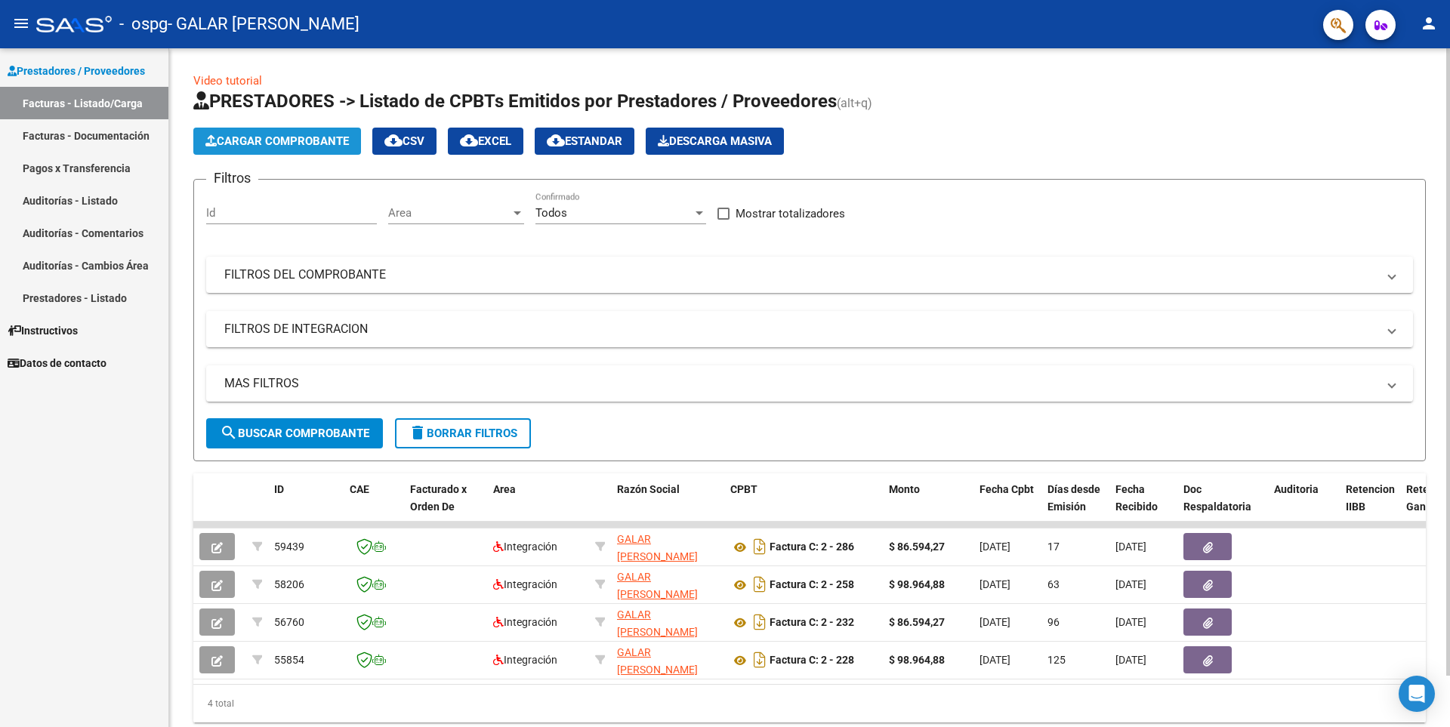
click at [295, 149] on button "Cargar Comprobante" at bounding box center [277, 141] width 168 height 27
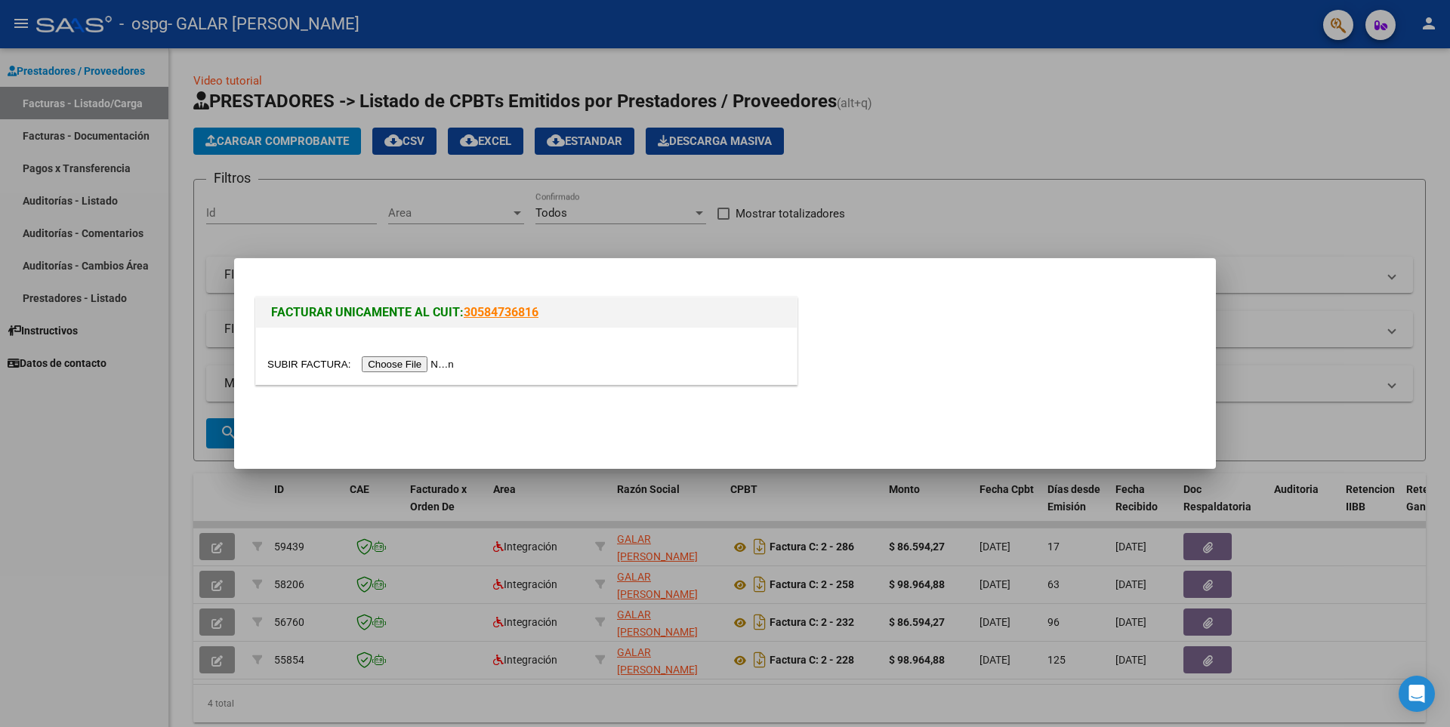
click at [415, 366] on input "file" at bounding box center [362, 364] width 191 height 16
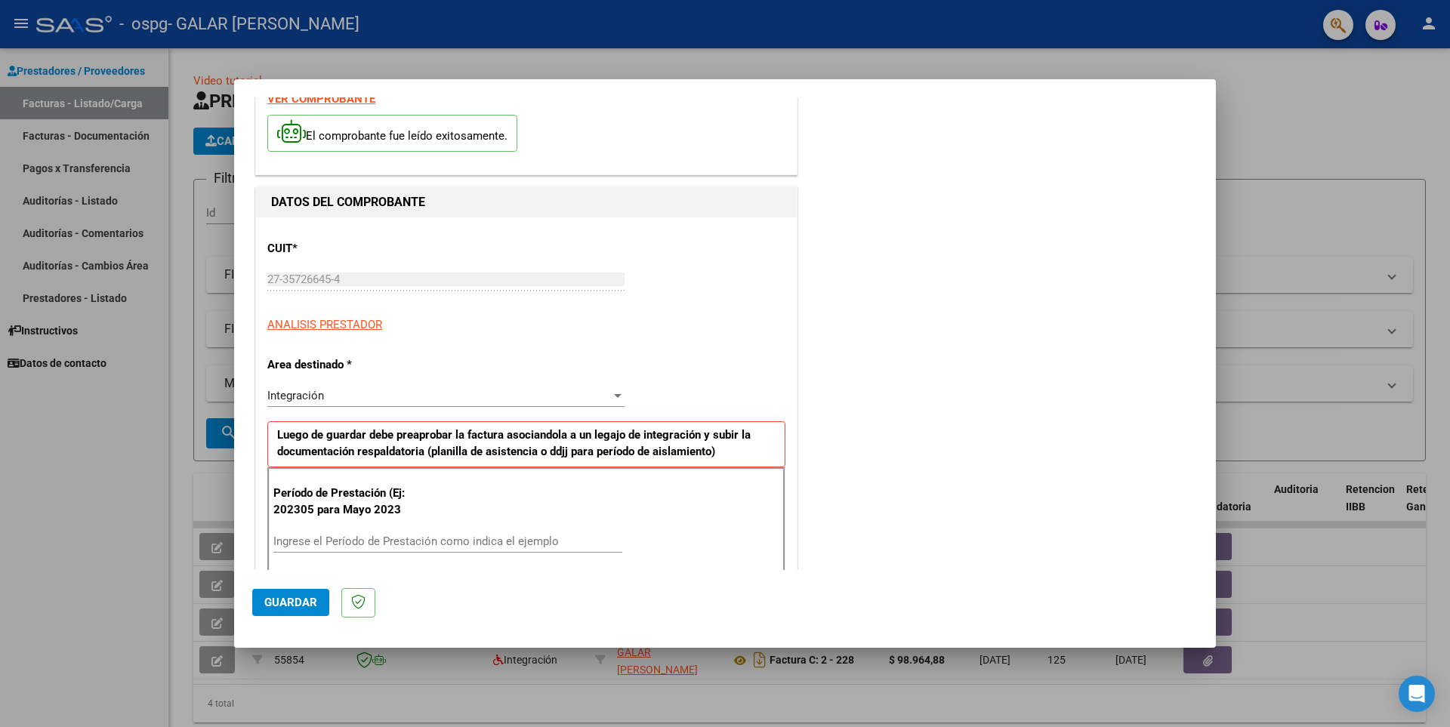
scroll to position [76, 0]
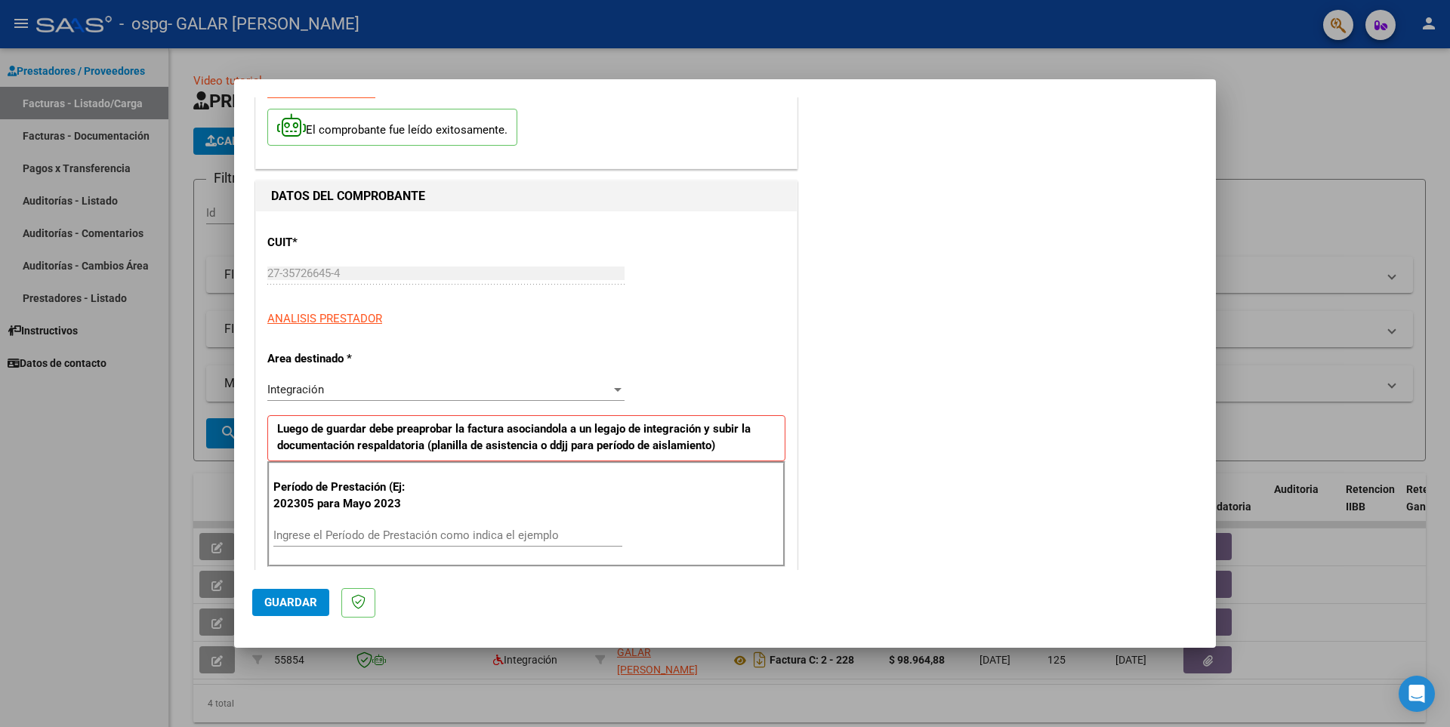
click at [381, 387] on div "Integración" at bounding box center [439, 390] width 344 height 14
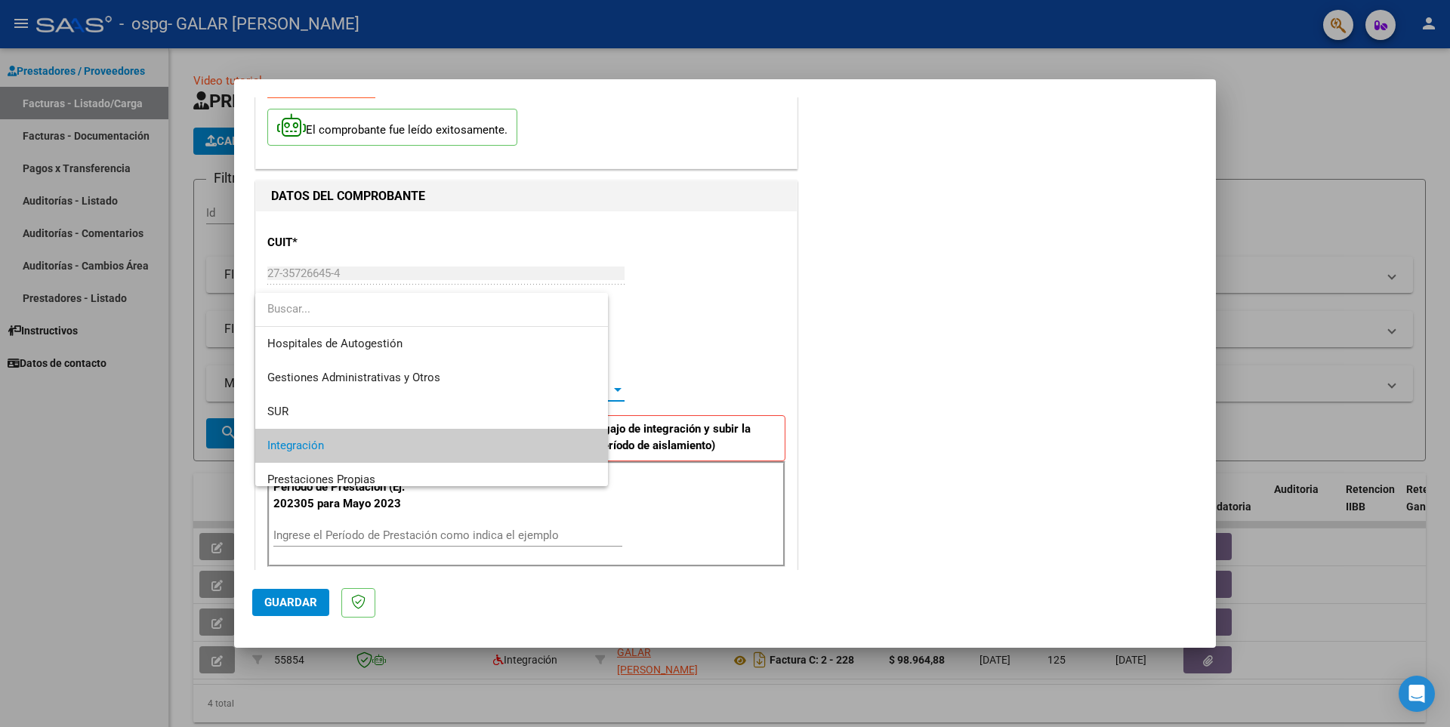
scroll to position [57, 0]
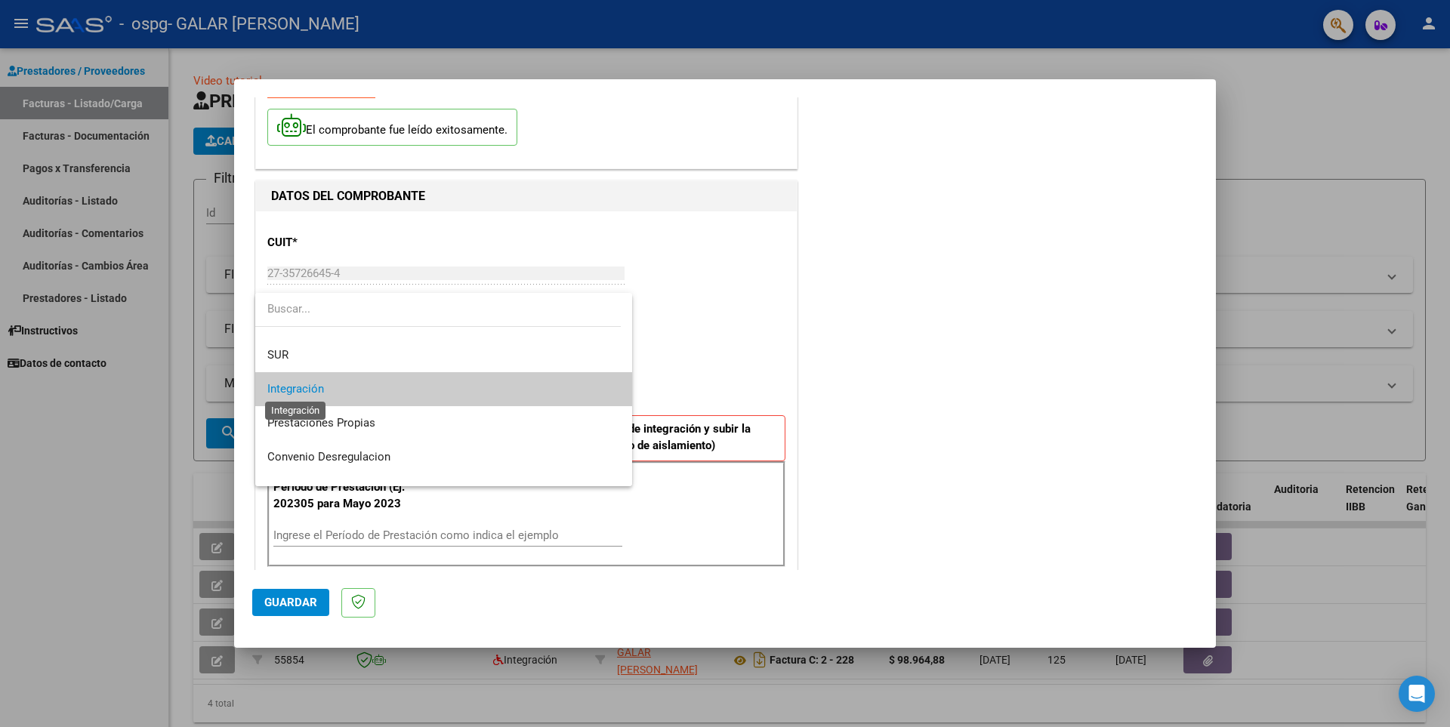
click at [319, 382] on span "Integración" at bounding box center [295, 389] width 57 height 14
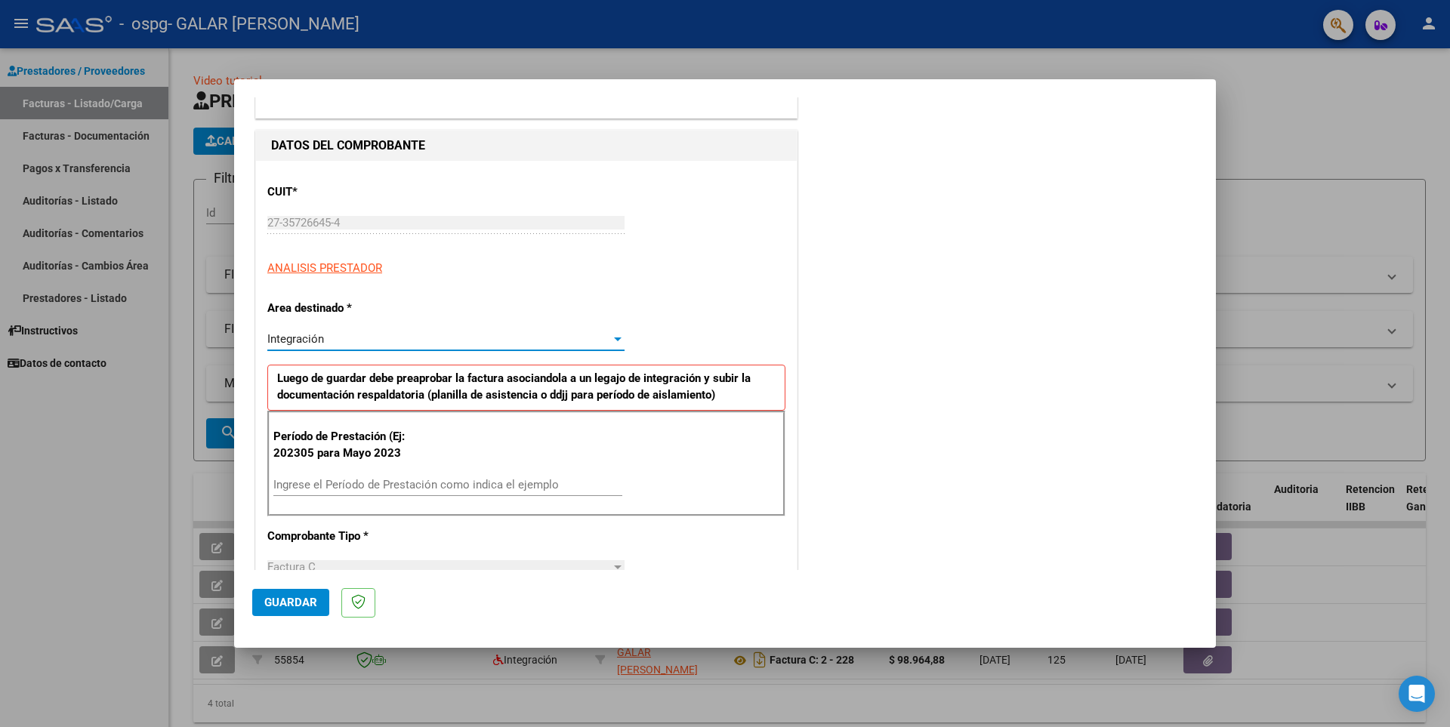
scroll to position [151, 0]
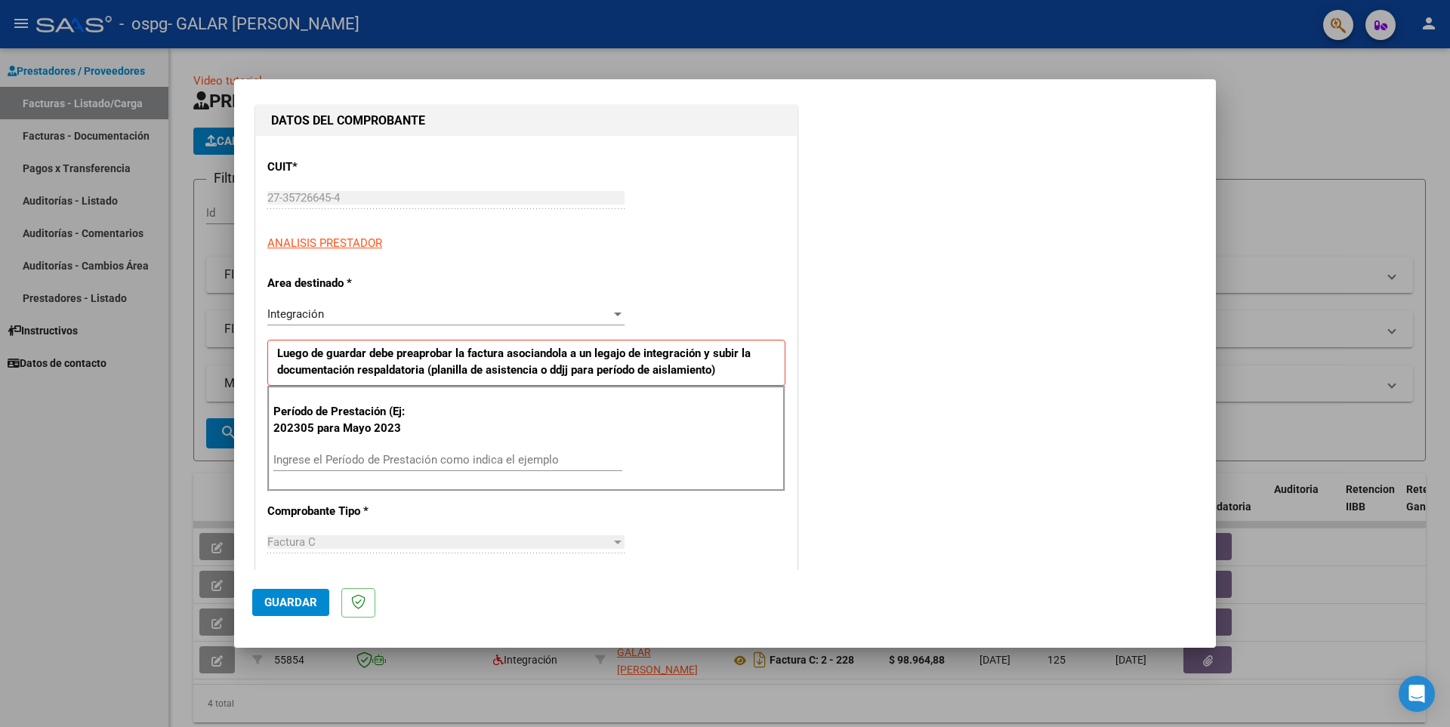
click at [413, 452] on div "Ingrese el Período de Prestación como indica el ejemplo" at bounding box center [447, 460] width 349 height 23
type input "202507"
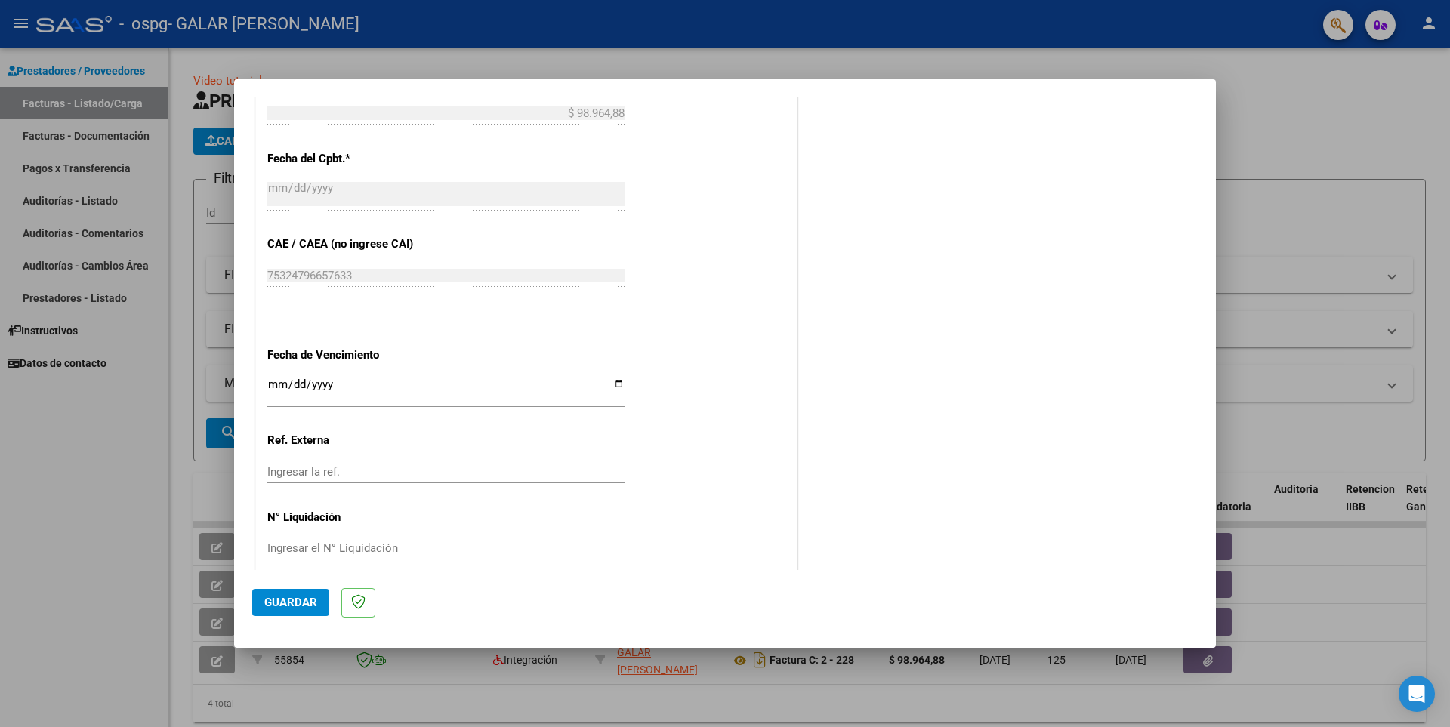
scroll to position [753, 0]
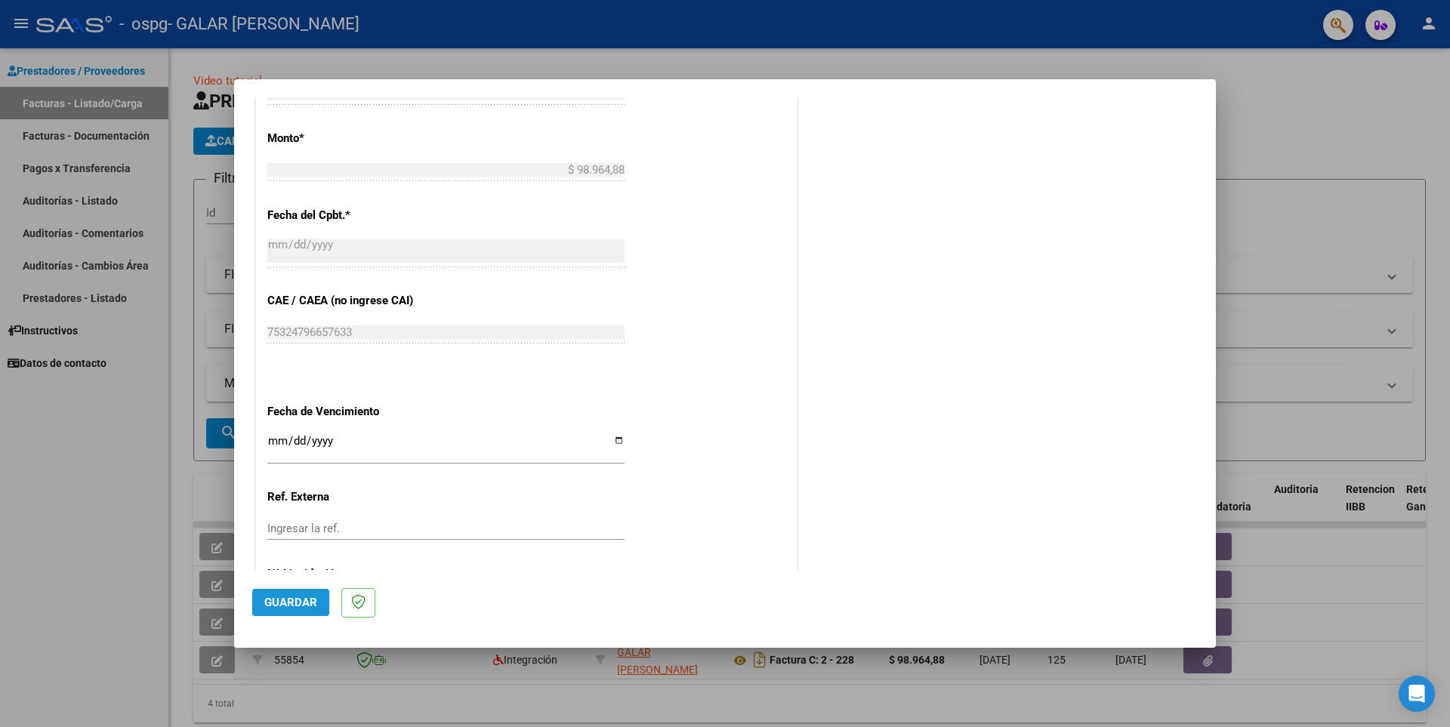
click at [301, 606] on span "Guardar" at bounding box center [290, 603] width 53 height 14
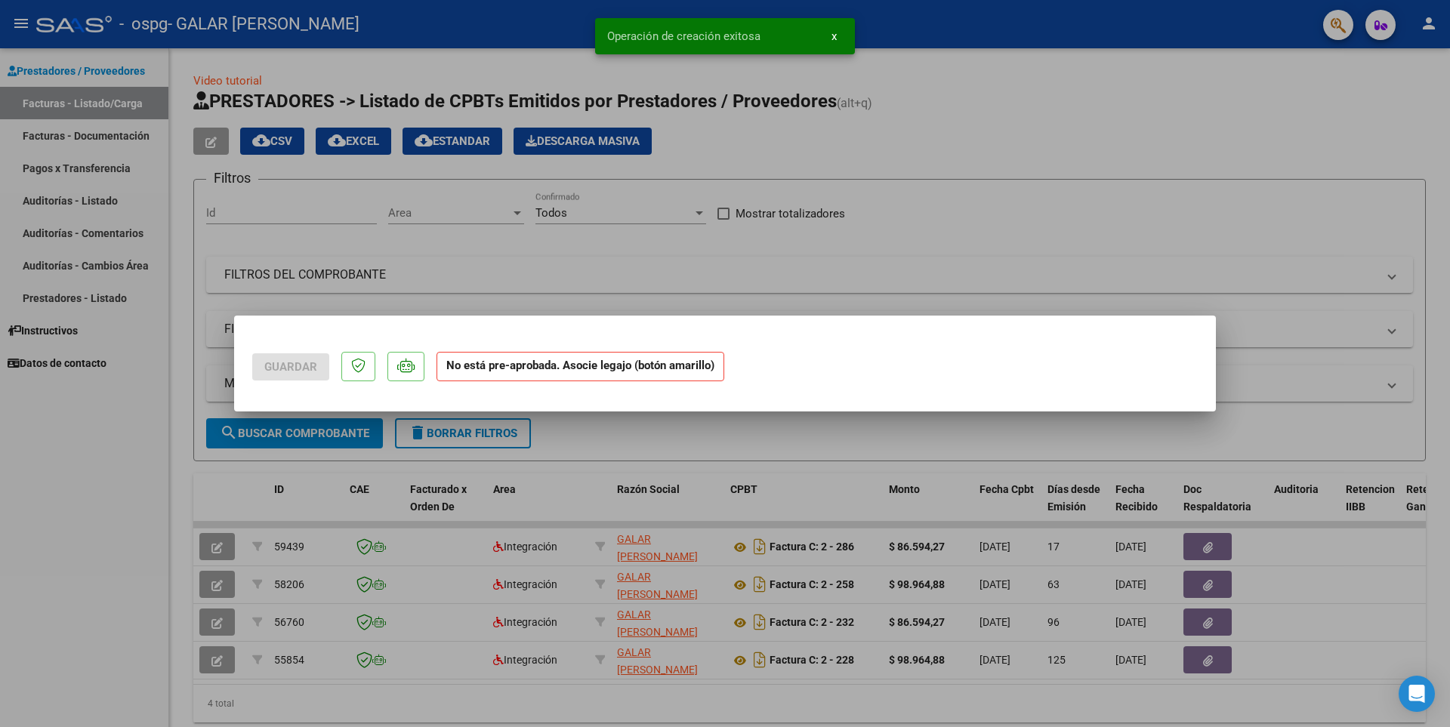
scroll to position [0, 0]
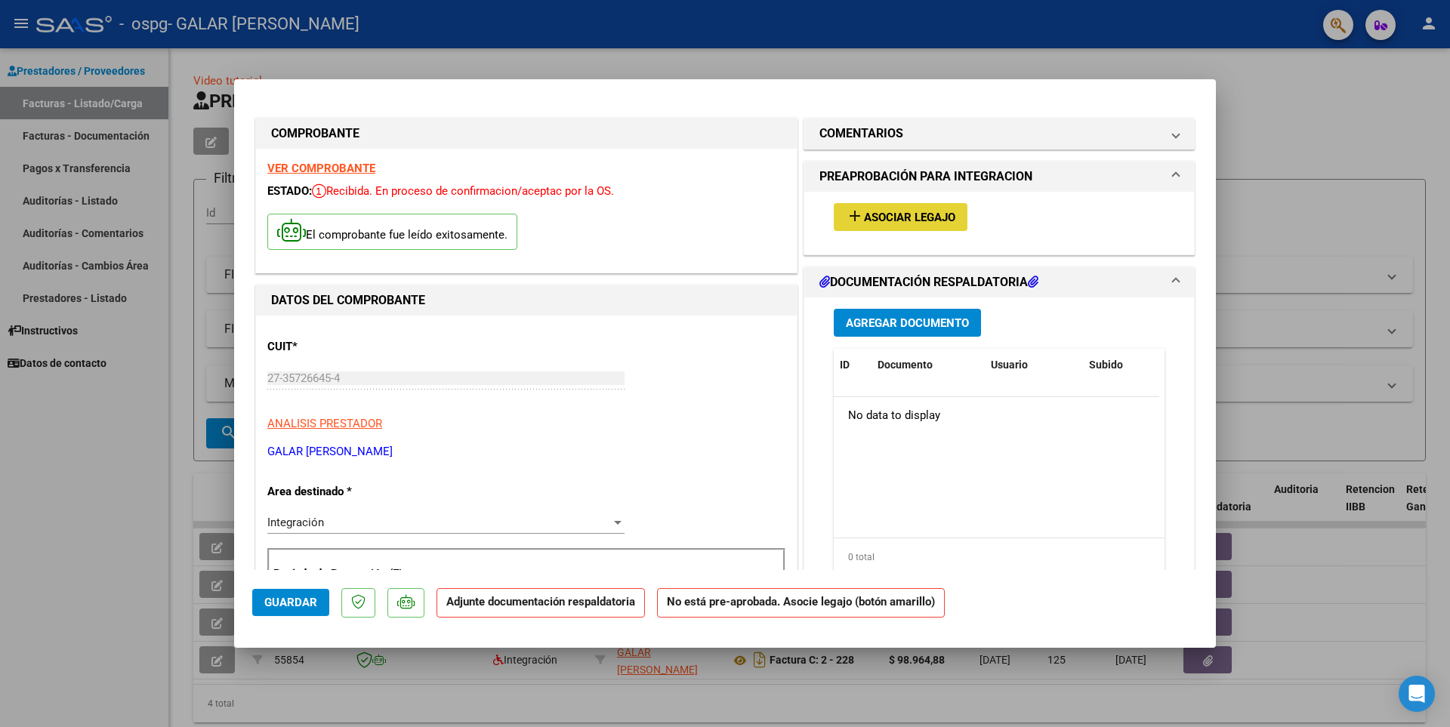
click at [894, 227] on button "add Asociar Legajo" at bounding box center [901, 217] width 134 height 28
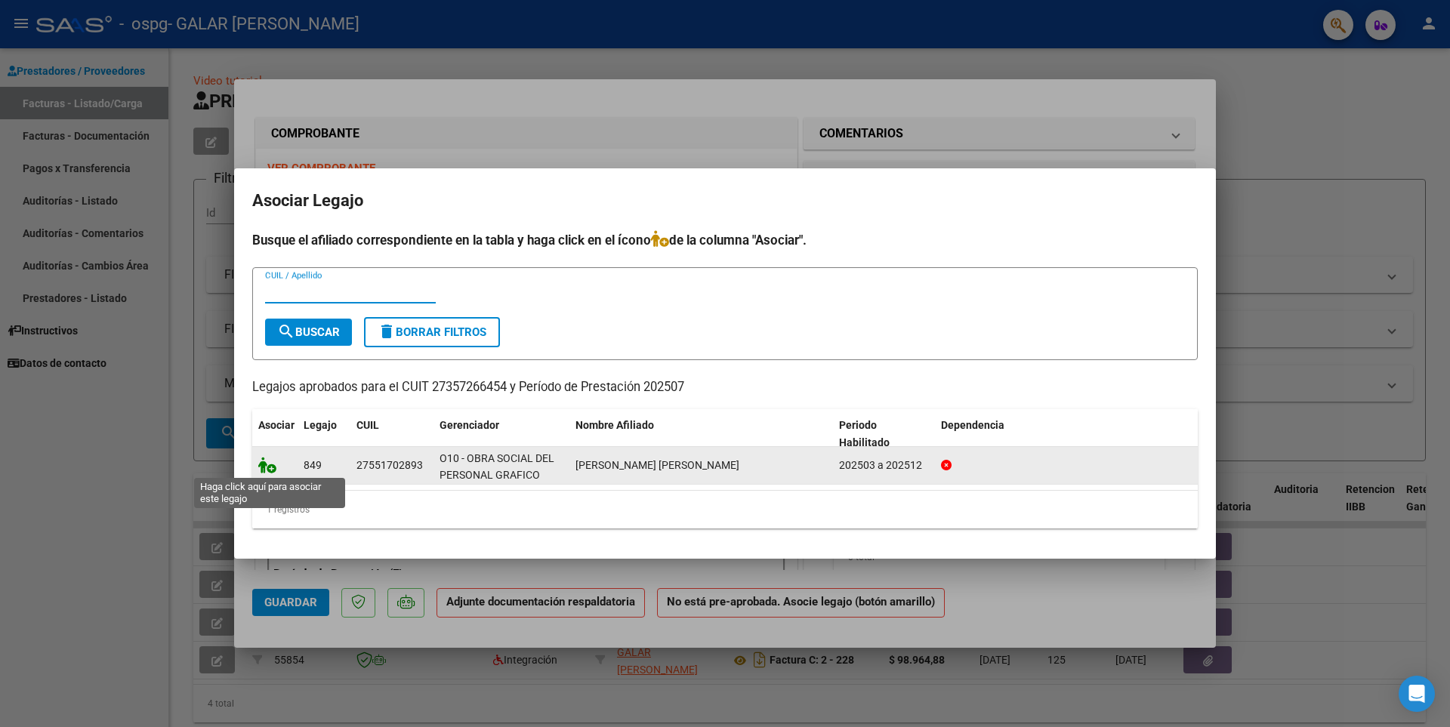
click at [264, 465] on icon at bounding box center [267, 465] width 18 height 17
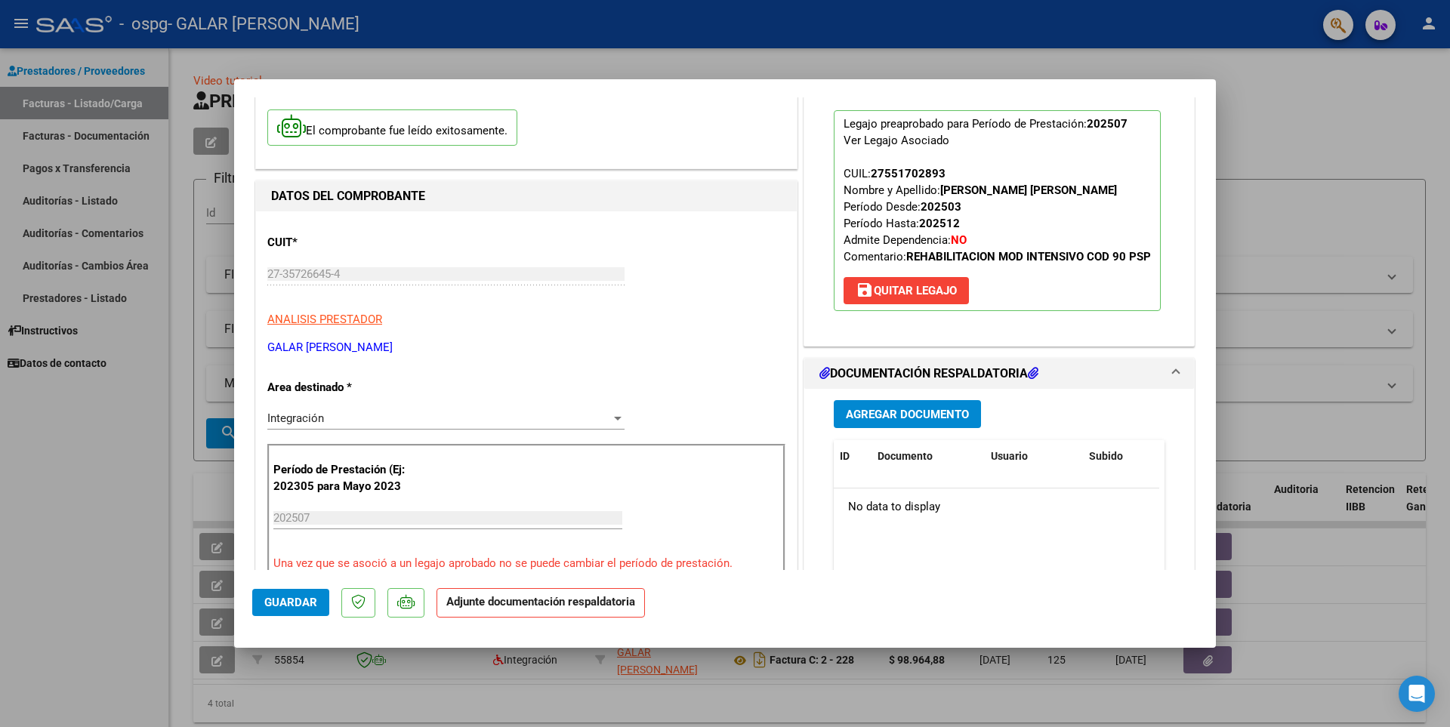
scroll to position [302, 0]
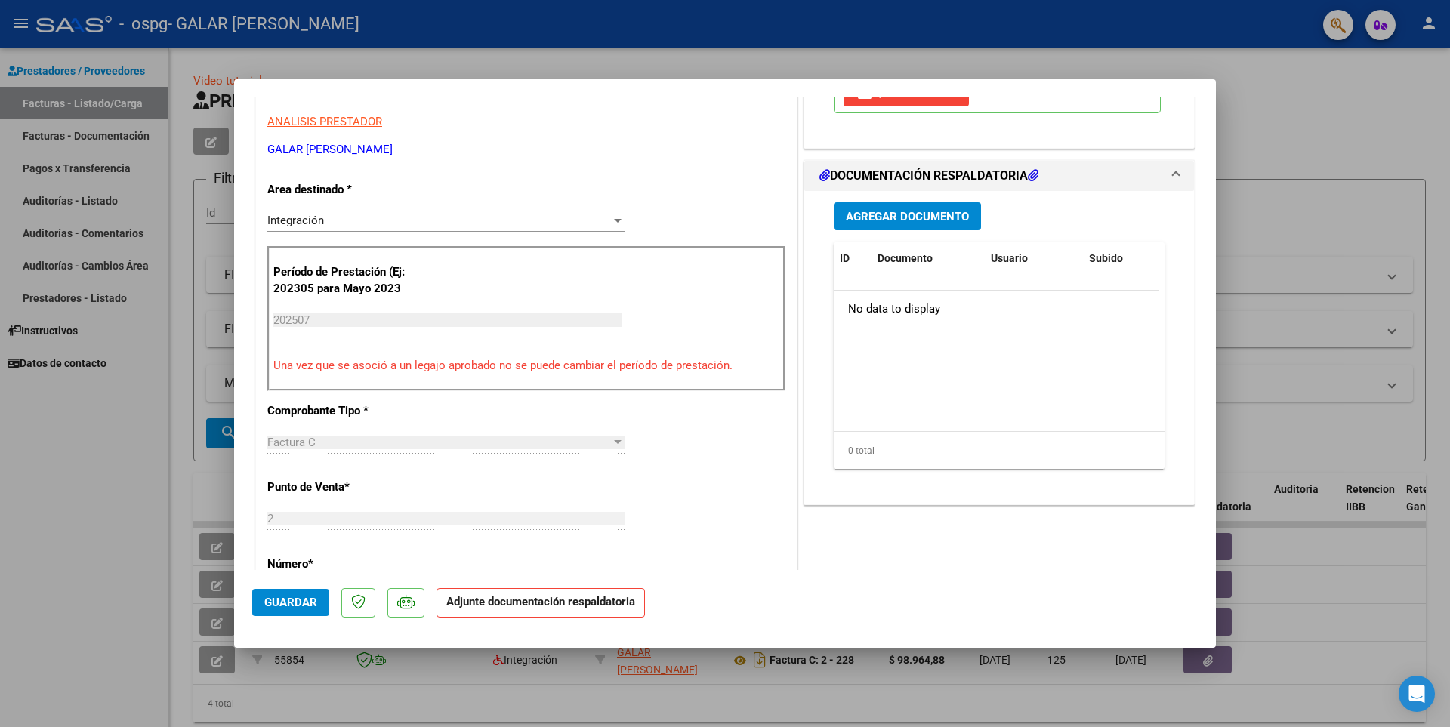
click at [919, 224] on button "Agregar Documento" at bounding box center [907, 216] width 147 height 28
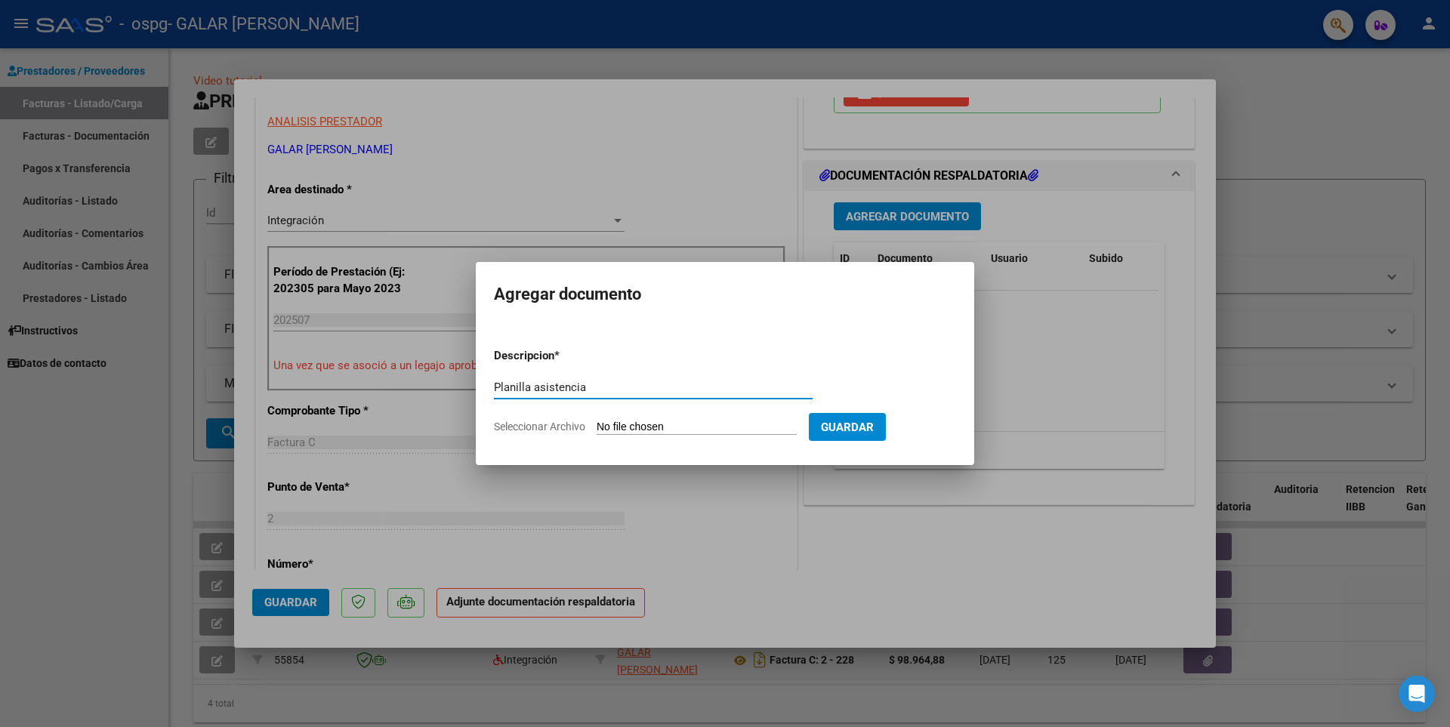
type input "Planilla asistencia"
click at [734, 421] on input "Seleccionar Archivo" at bounding box center [697, 428] width 200 height 14
type input "C:\fakepath\[PERSON_NAME] .pdf"
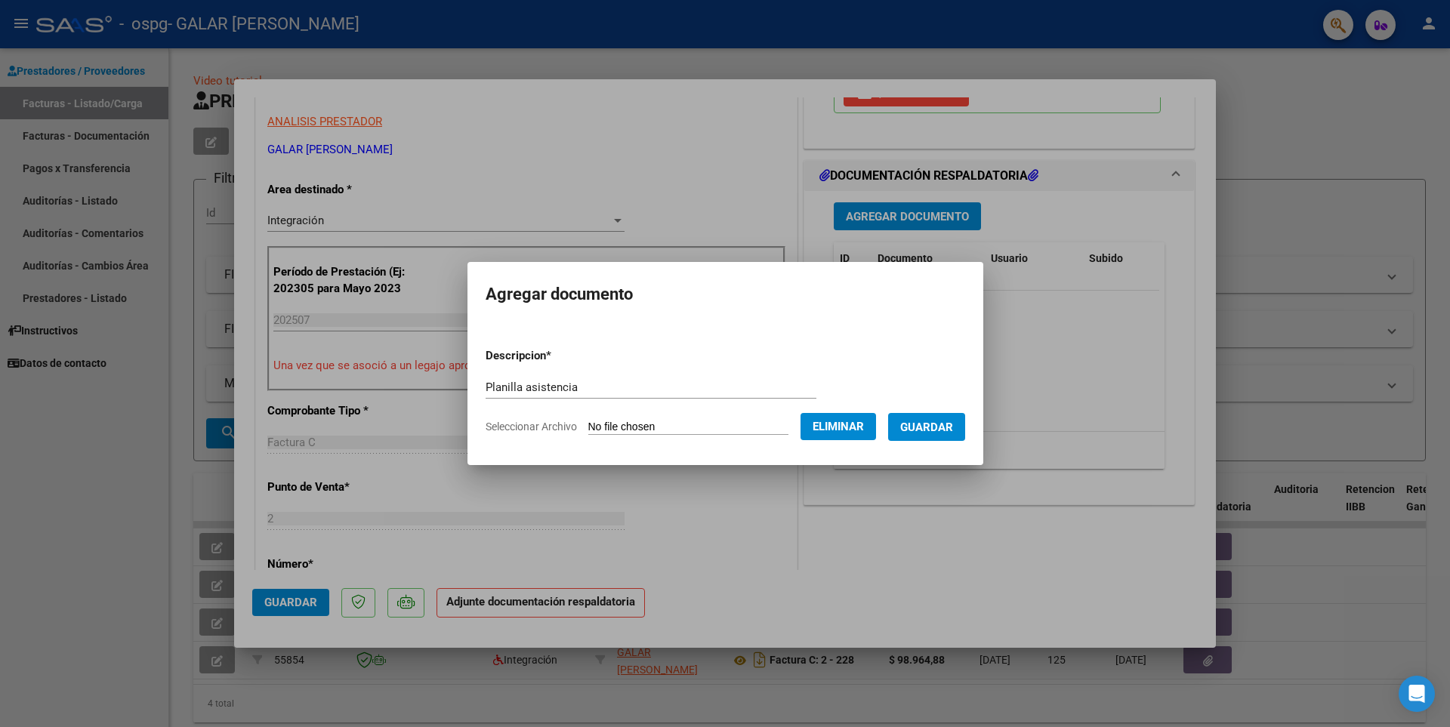
click at [938, 429] on span "Guardar" at bounding box center [926, 428] width 53 height 14
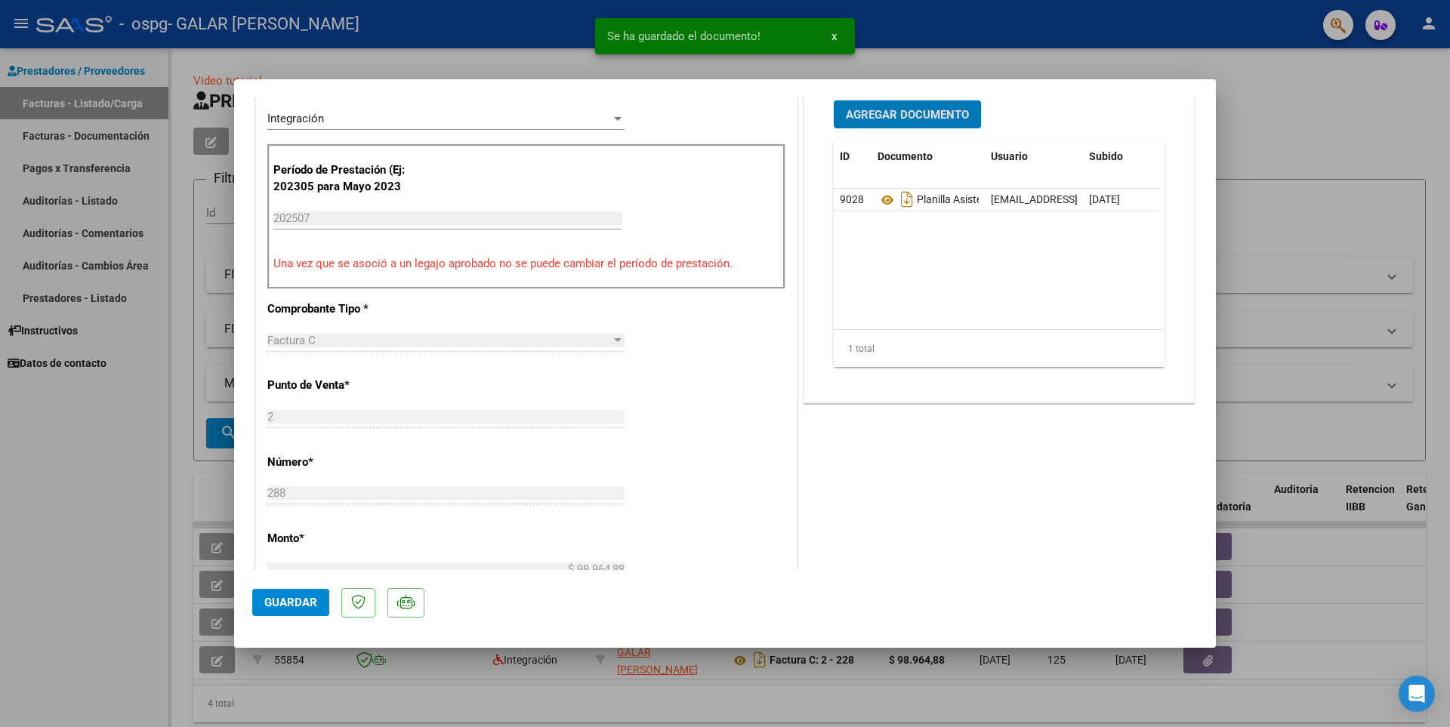
scroll to position [453, 0]
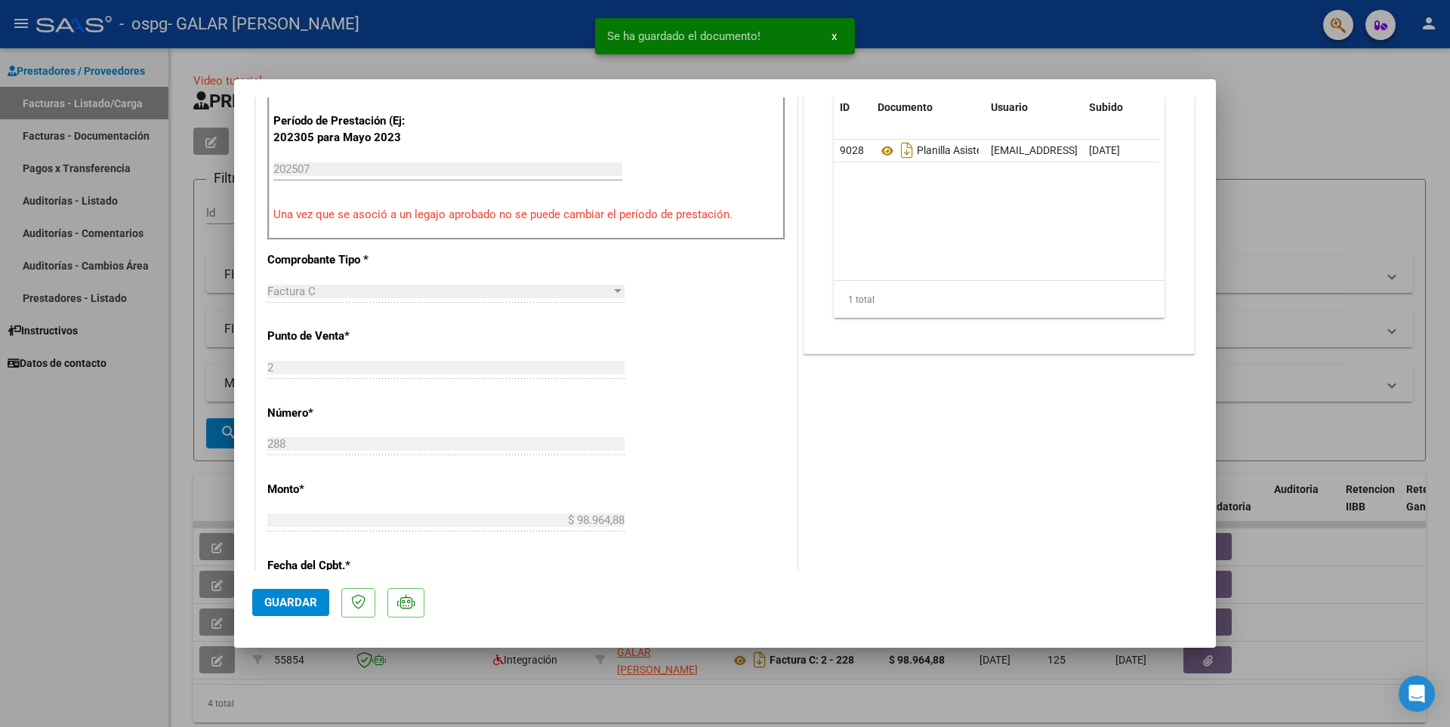
click at [305, 604] on span "Guardar" at bounding box center [290, 603] width 53 height 14
click at [301, 608] on span "Guardar" at bounding box center [290, 603] width 53 height 14
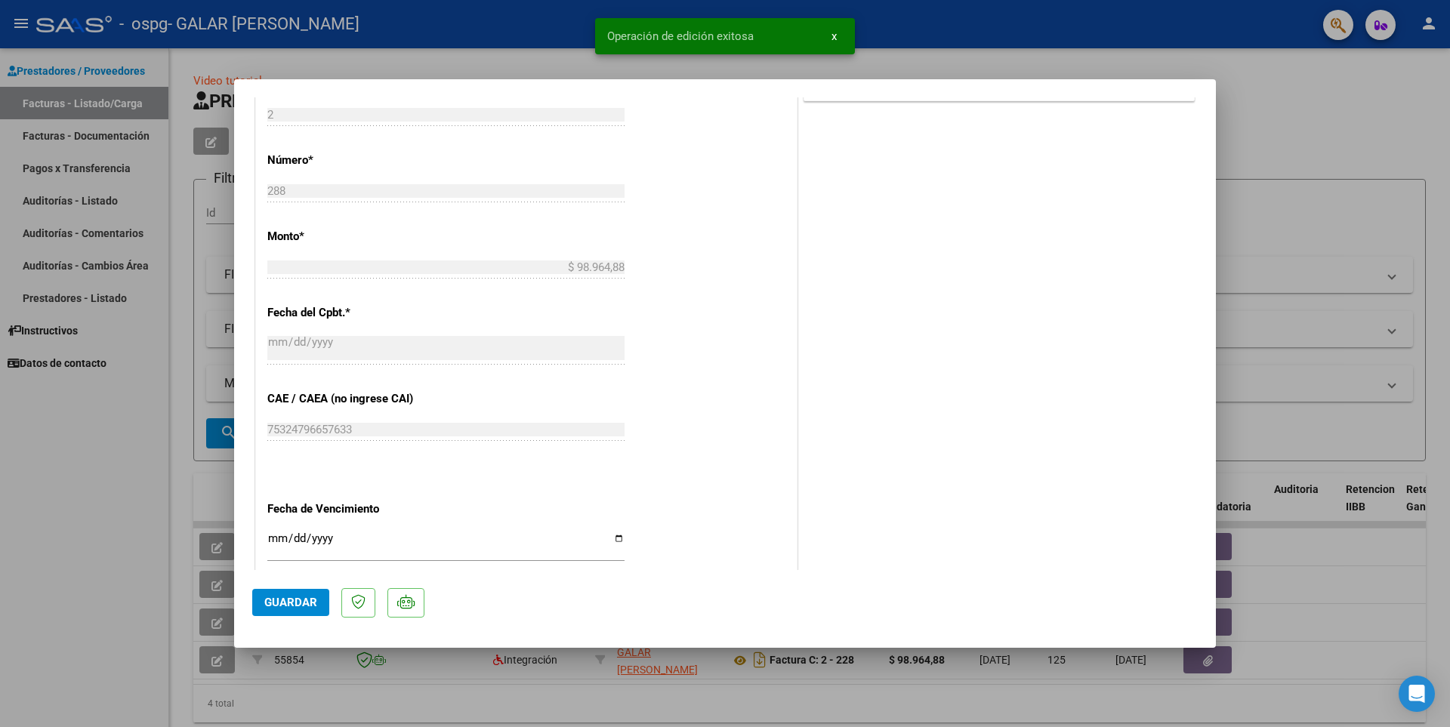
scroll to position [577, 0]
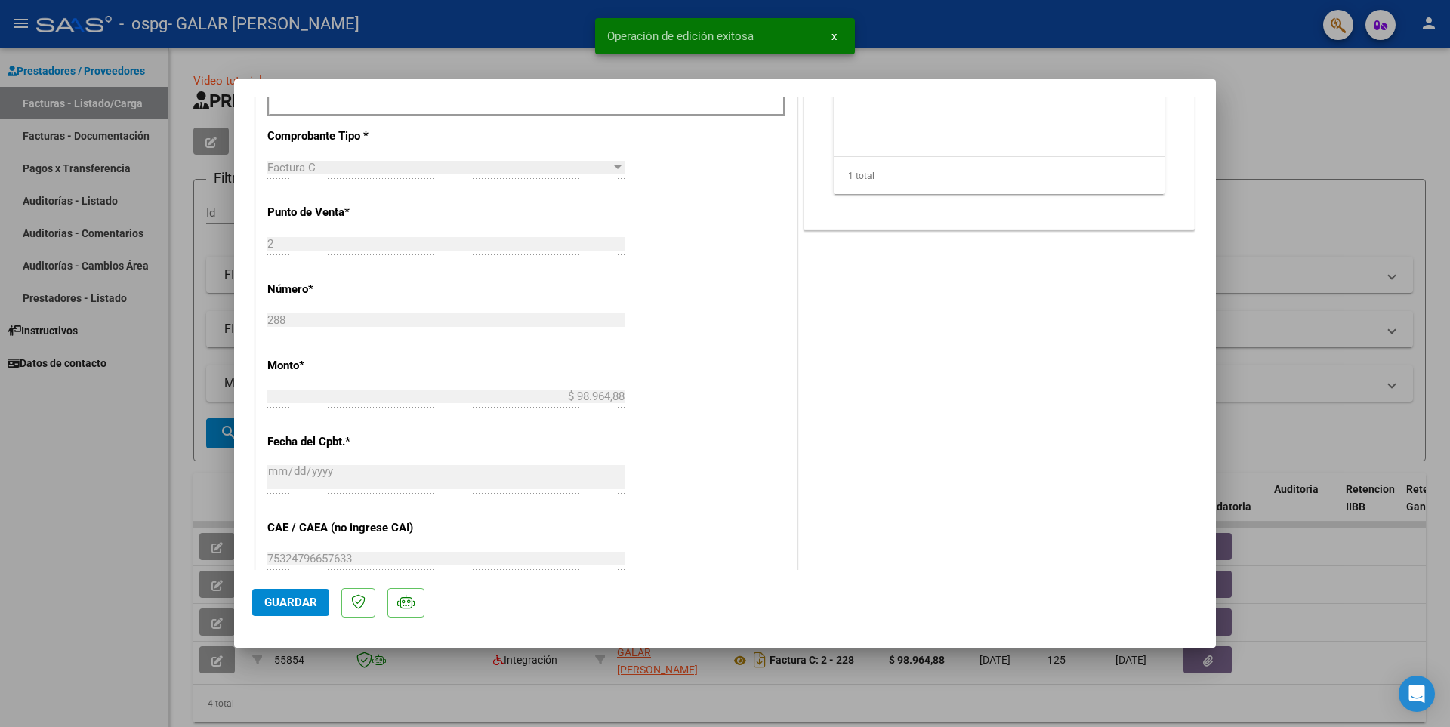
click at [1328, 83] on div at bounding box center [725, 363] width 1450 height 727
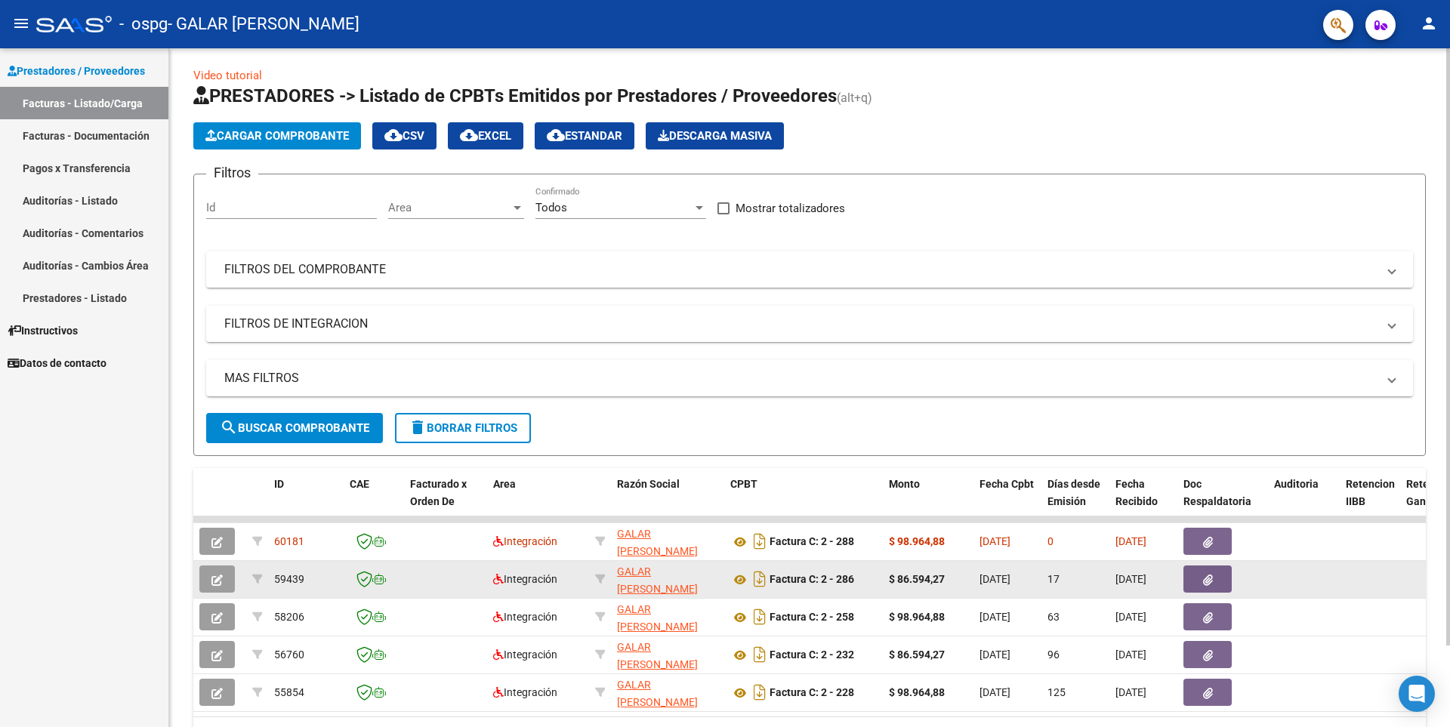
scroll to position [0, 0]
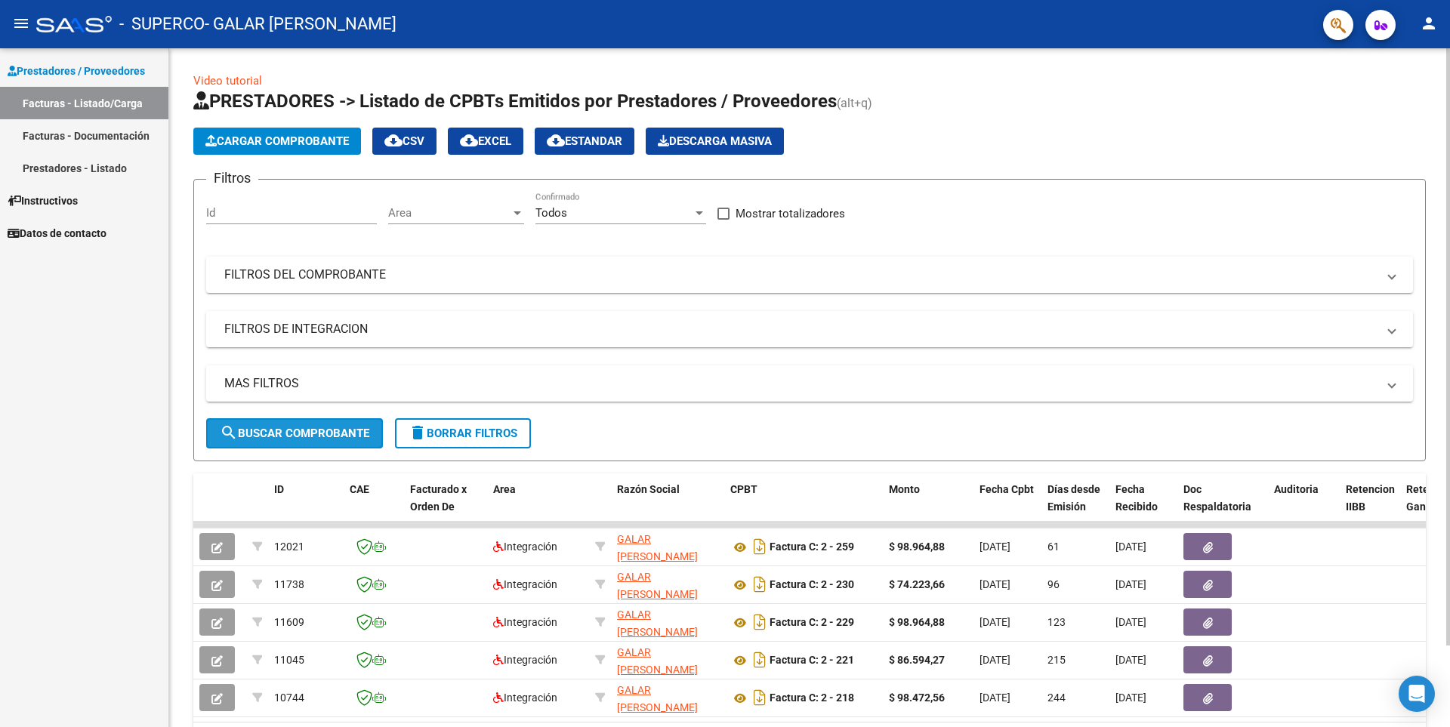
click at [320, 432] on span "search Buscar Comprobante" at bounding box center [295, 434] width 150 height 14
click at [333, 138] on span "Cargar Comprobante" at bounding box center [276, 141] width 143 height 14
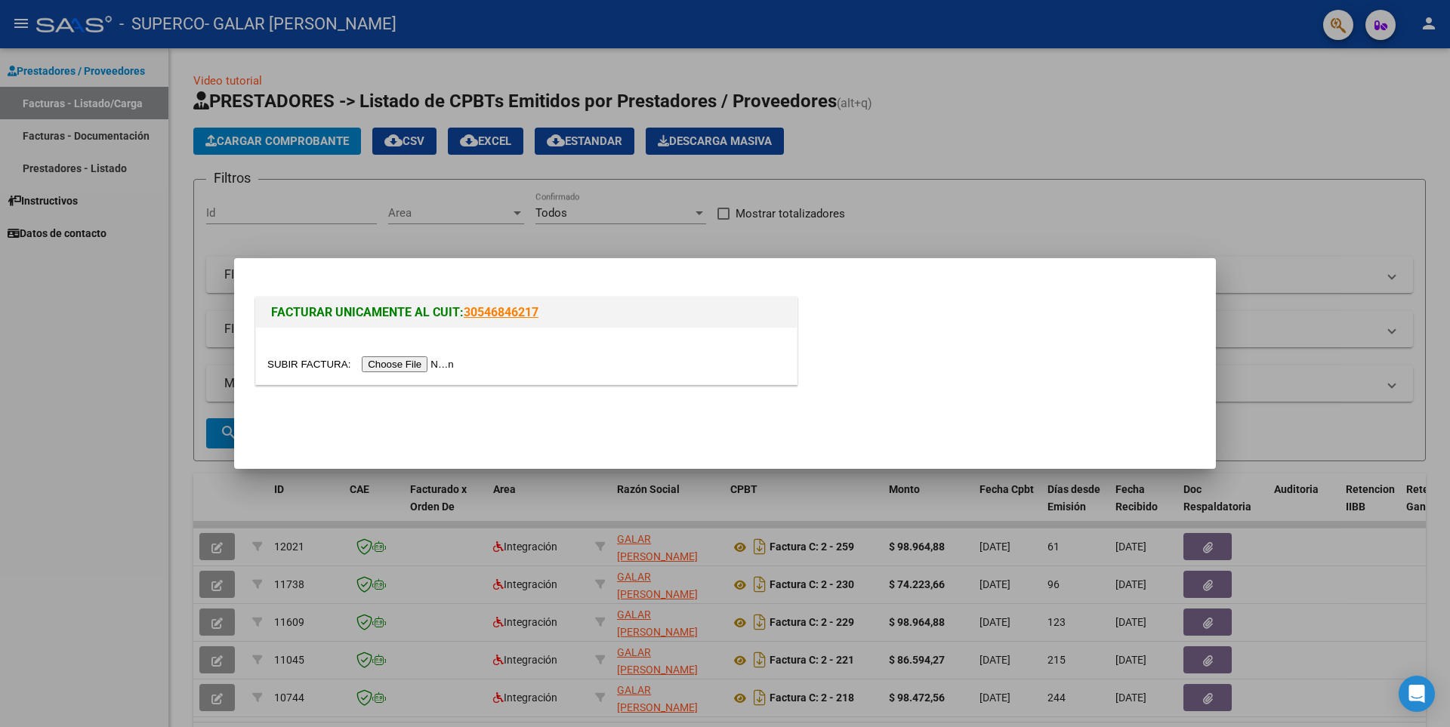
click at [434, 357] on input "file" at bounding box center [362, 364] width 191 height 16
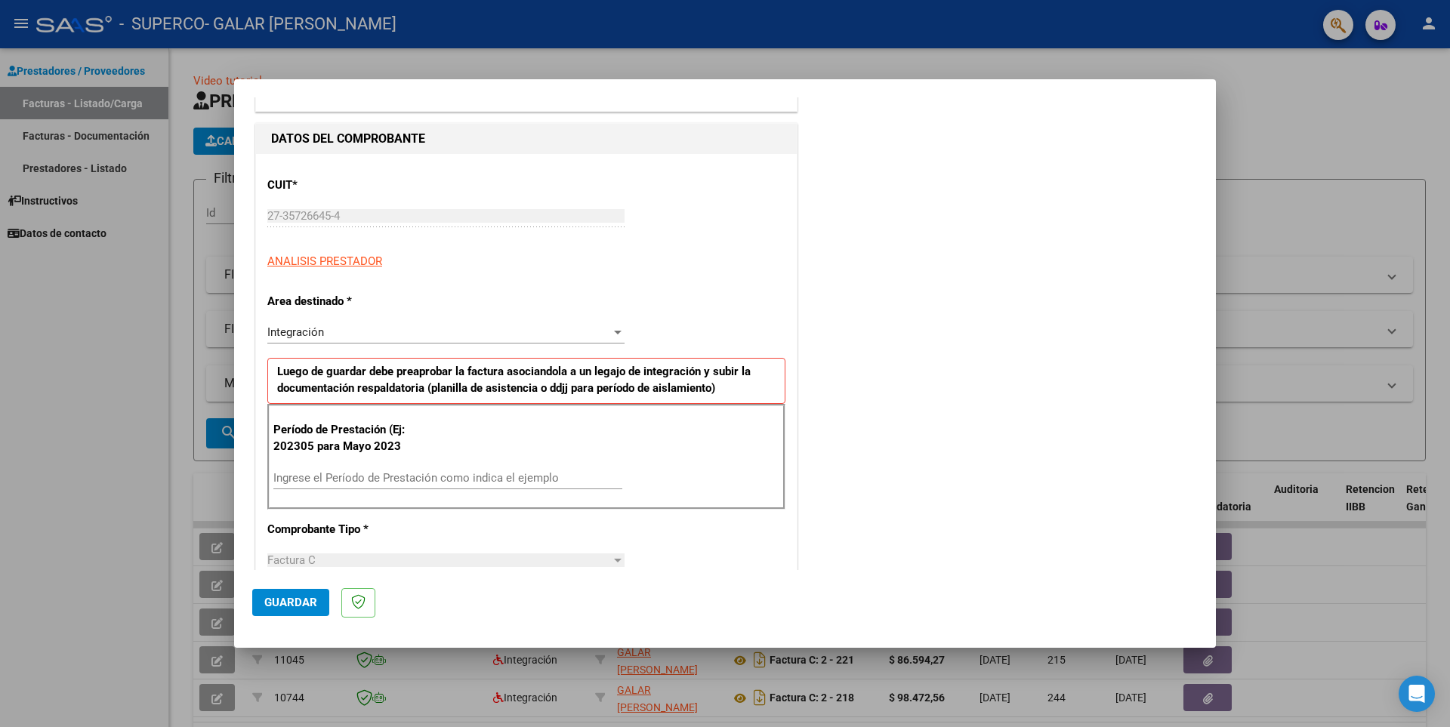
scroll to position [151, 0]
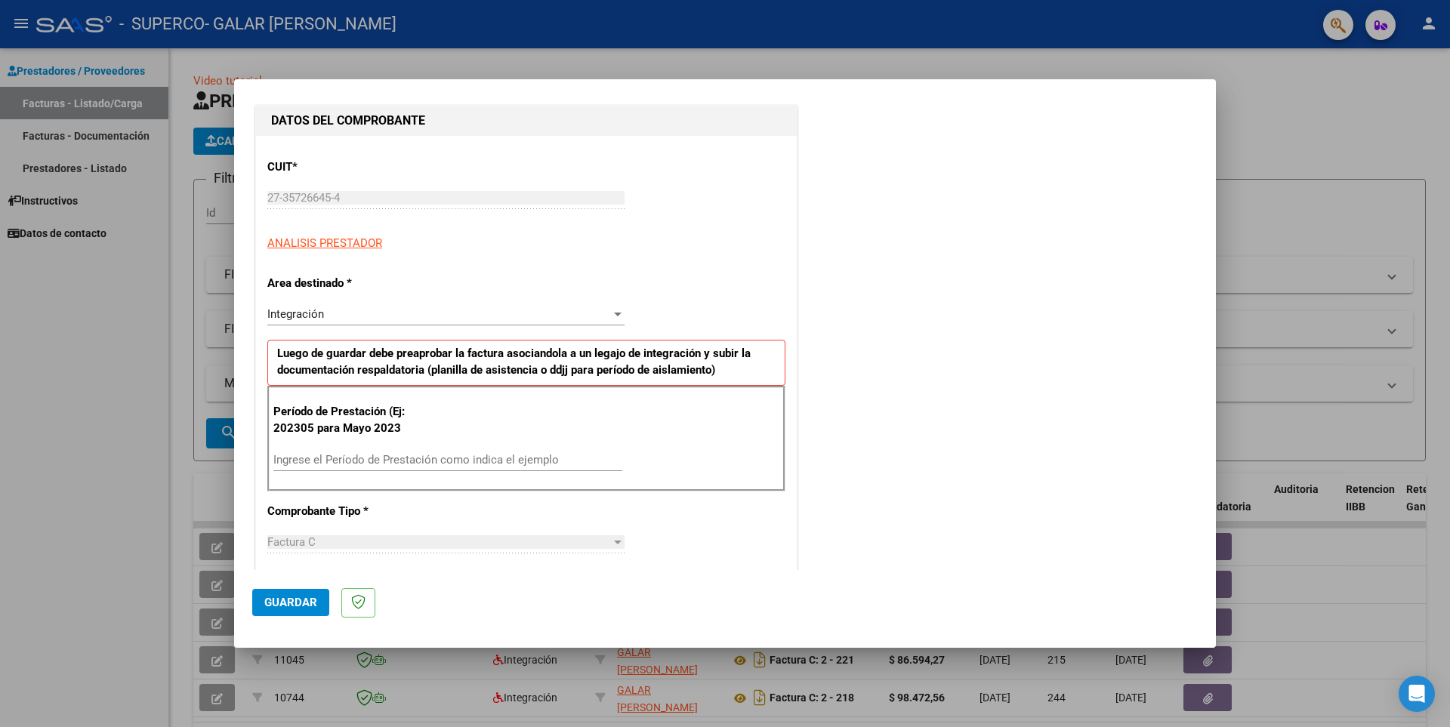
click at [388, 451] on div "Ingrese el Período de Prestación como indica el ejemplo" at bounding box center [447, 460] width 349 height 23
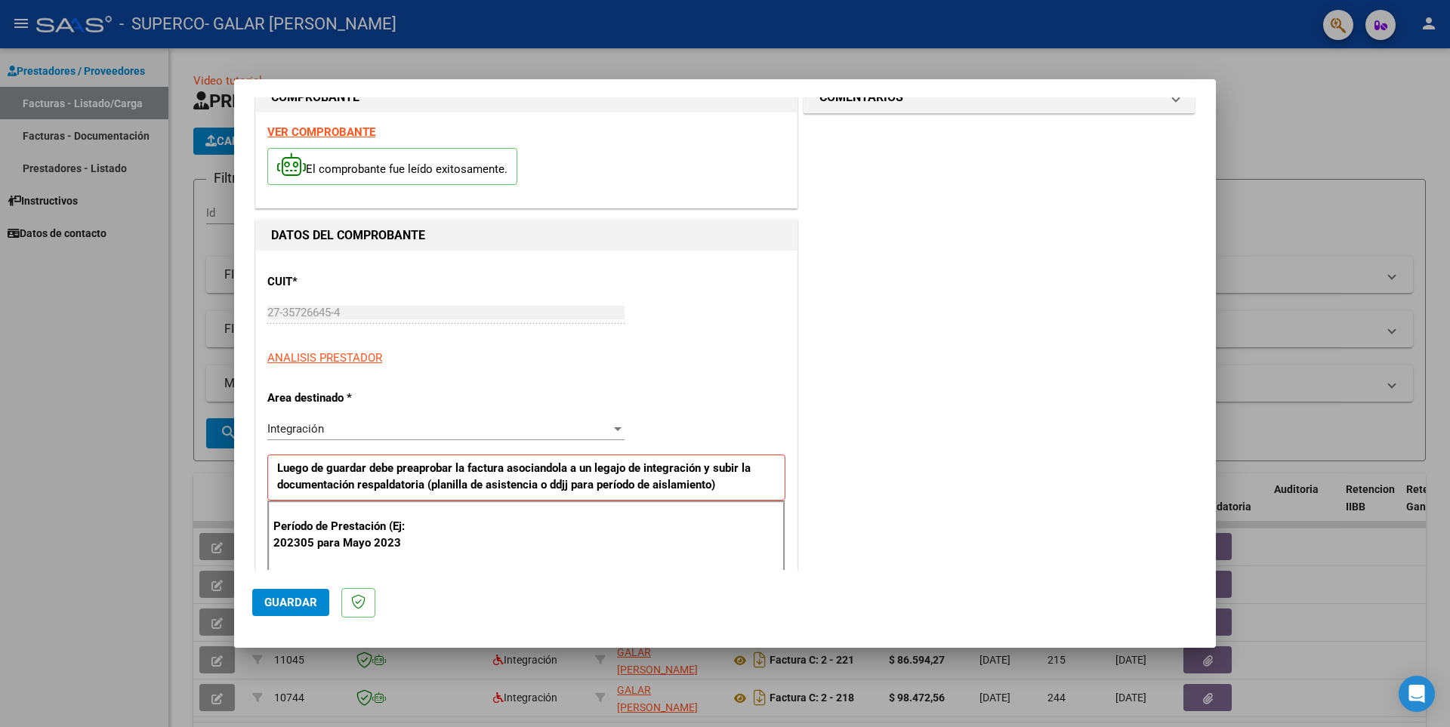
scroll to position [0, 0]
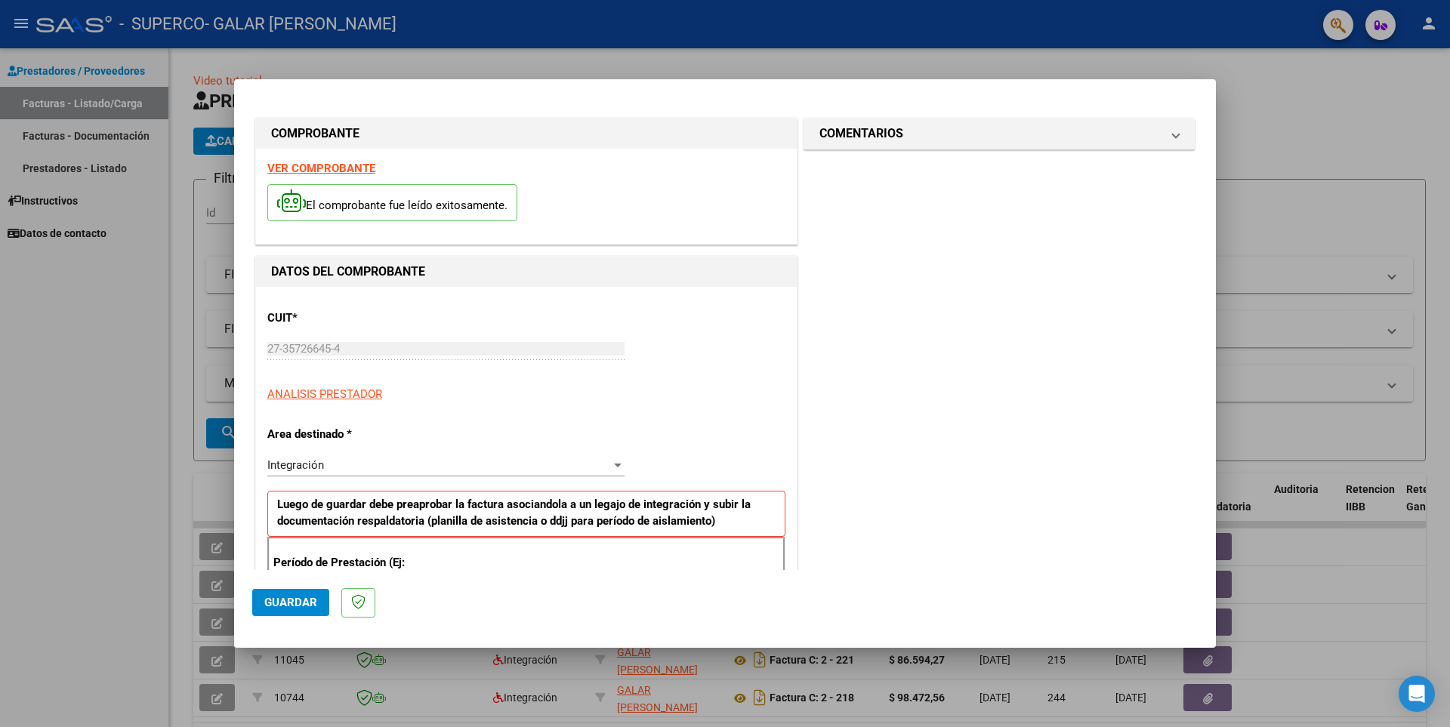
type input "202507"
click at [1168, 137] on mat-expansion-panel-header "COMENTARIOS" at bounding box center [999, 134] width 390 height 30
click at [283, 600] on span "Guardar" at bounding box center [290, 603] width 53 height 14
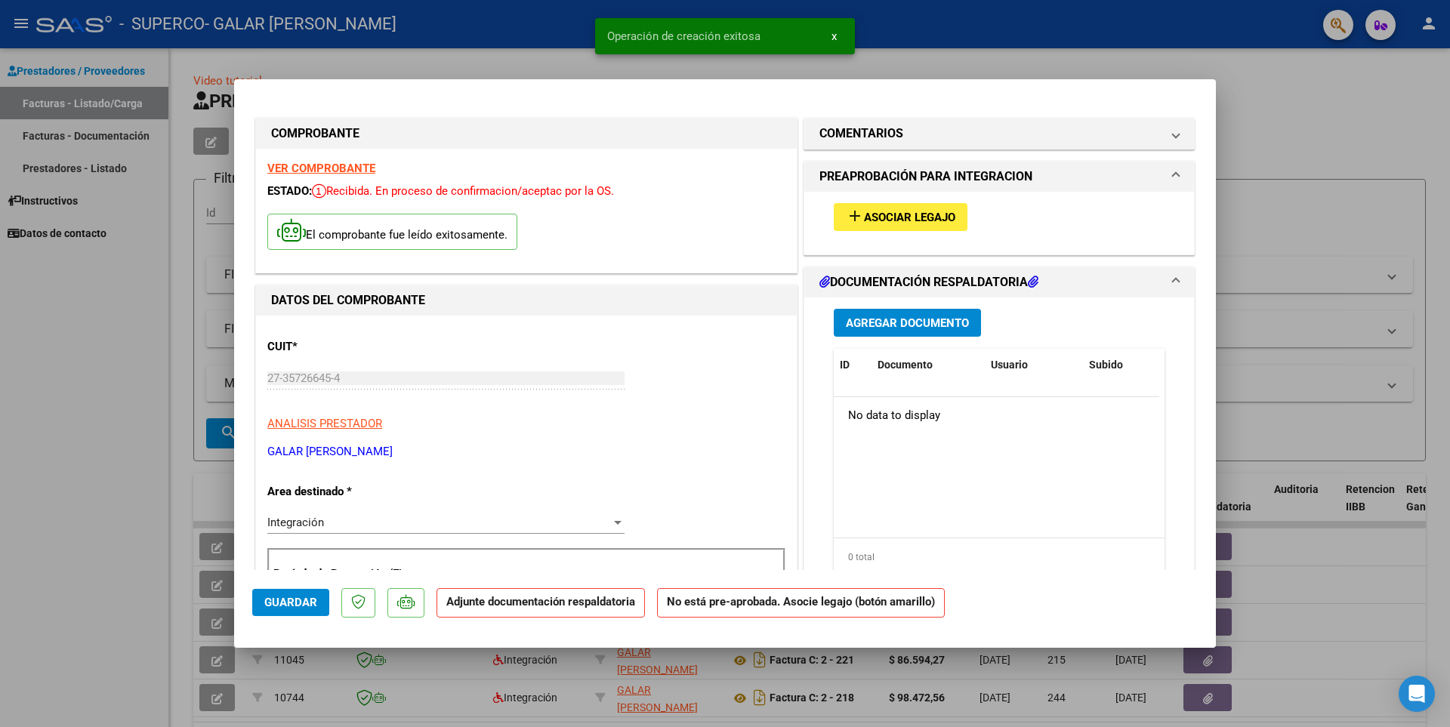
click at [878, 212] on span "Asociar Legajo" at bounding box center [909, 218] width 91 height 14
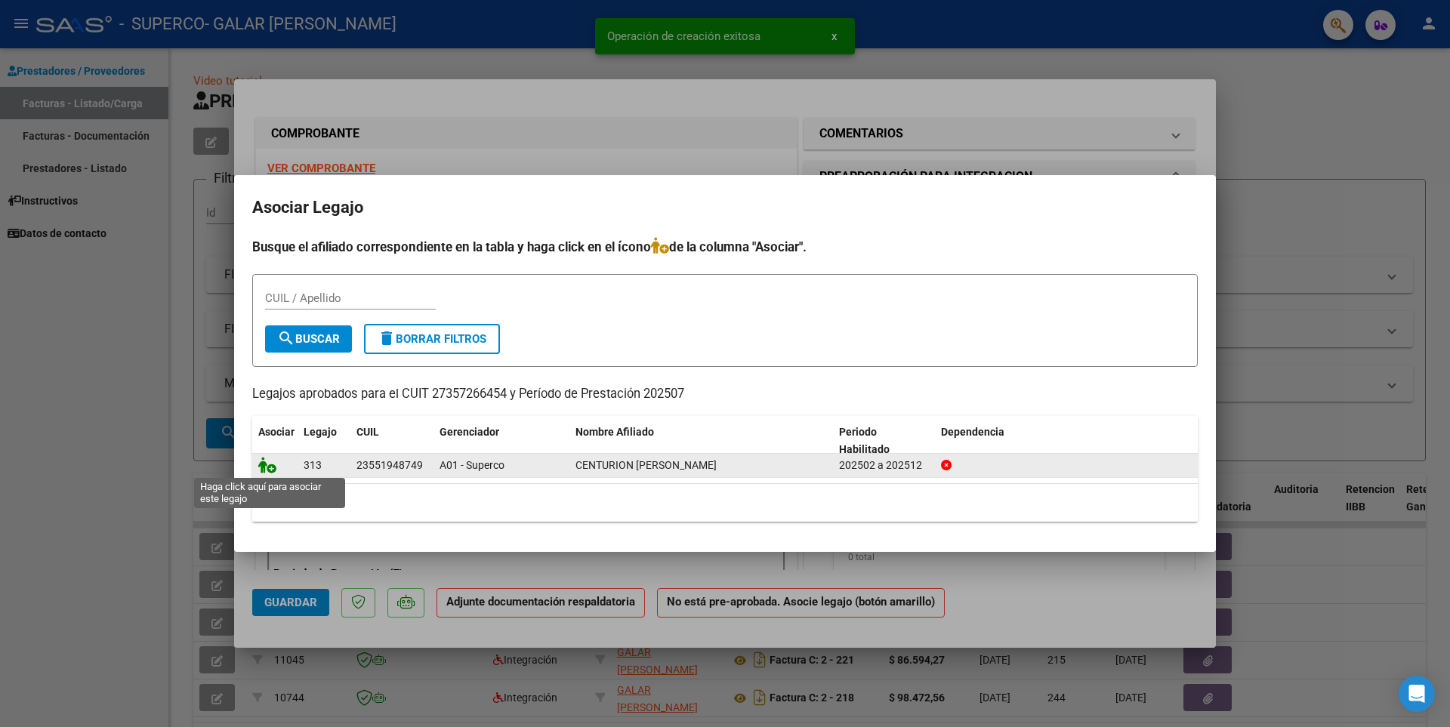
click at [264, 460] on icon at bounding box center [267, 465] width 18 height 17
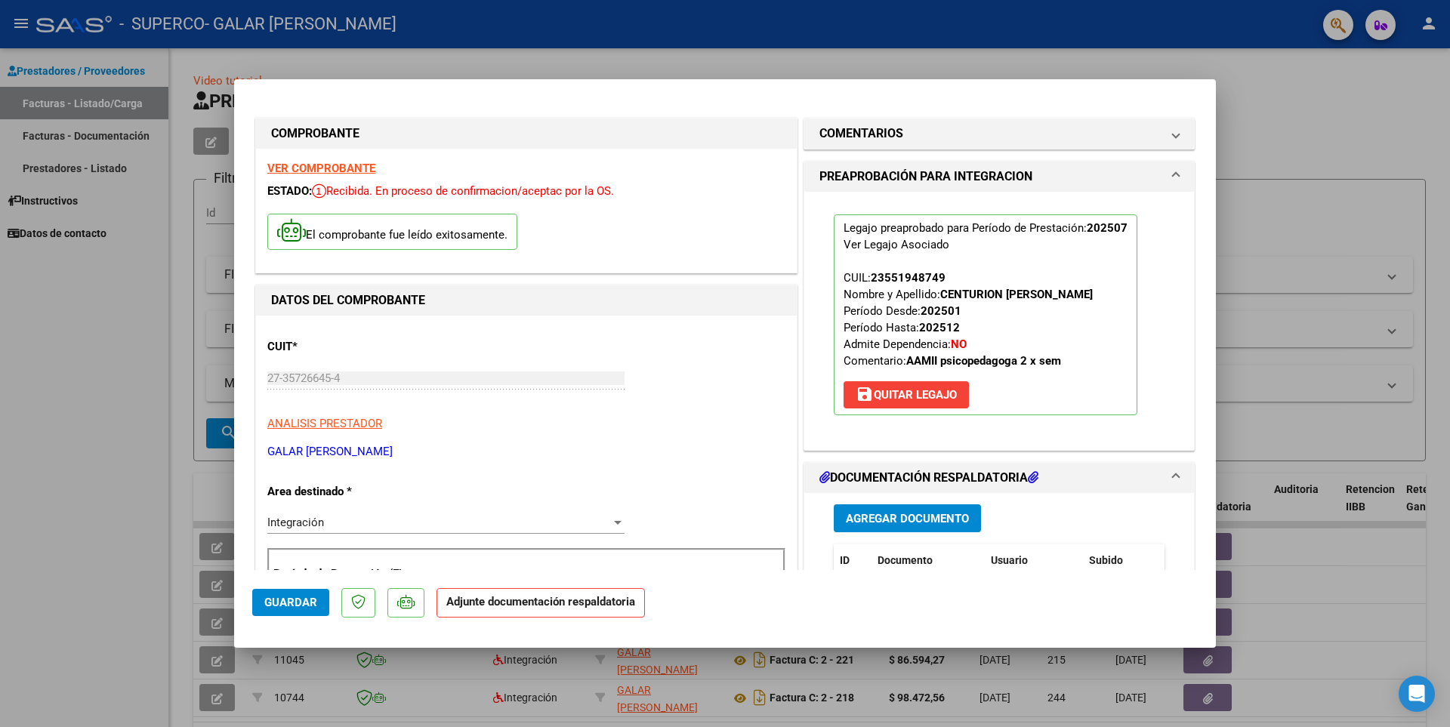
click at [868, 518] on span "Agregar Documento" at bounding box center [907, 519] width 123 height 14
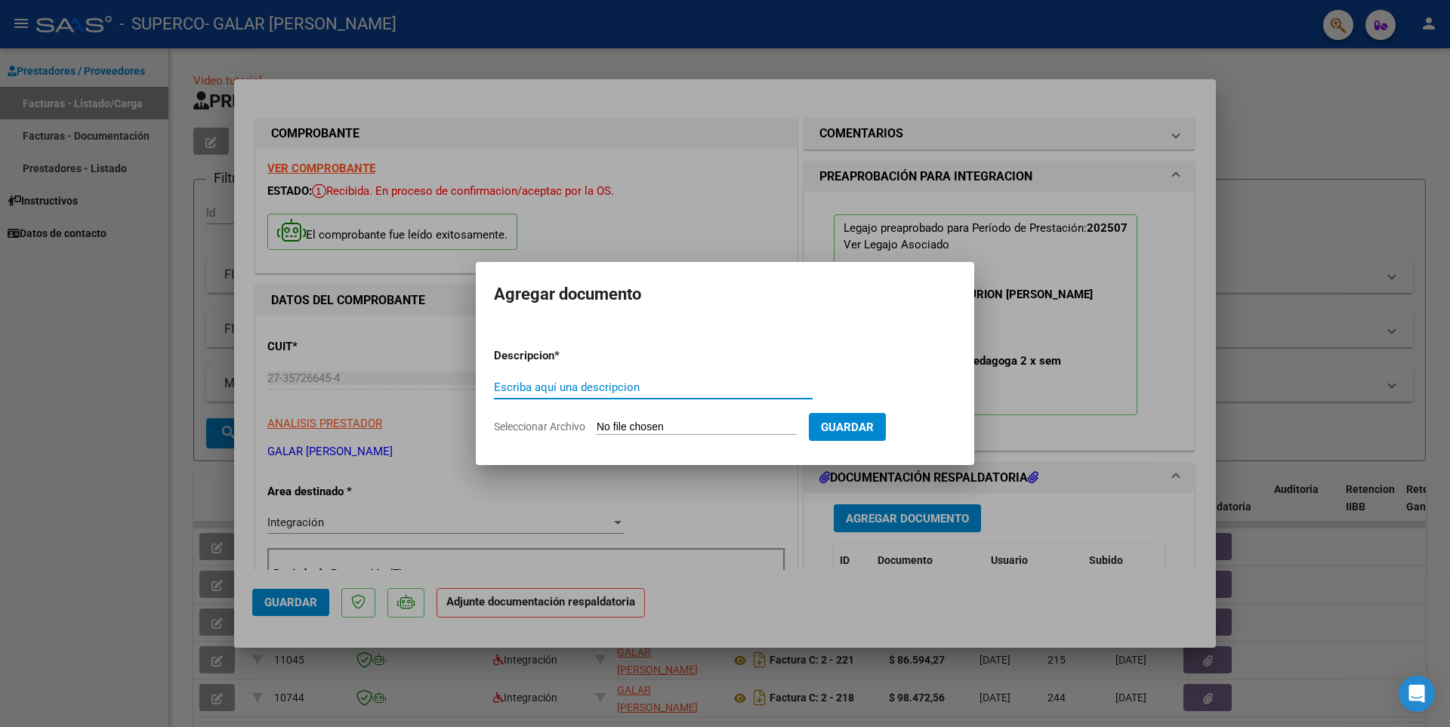
click at [568, 390] on input "Escriba aquí una descripcion" at bounding box center [653, 388] width 319 height 14
type input "Asistencia"
click at [697, 413] on form "Descripcion * Asistencia Escriba aquí una descripcion Seleccionar Archivo Guard…" at bounding box center [725, 391] width 462 height 110
click at [696, 421] on input "Seleccionar Archivo" at bounding box center [697, 428] width 200 height 14
type input "C:\fakepath\centu Julio.pdf"
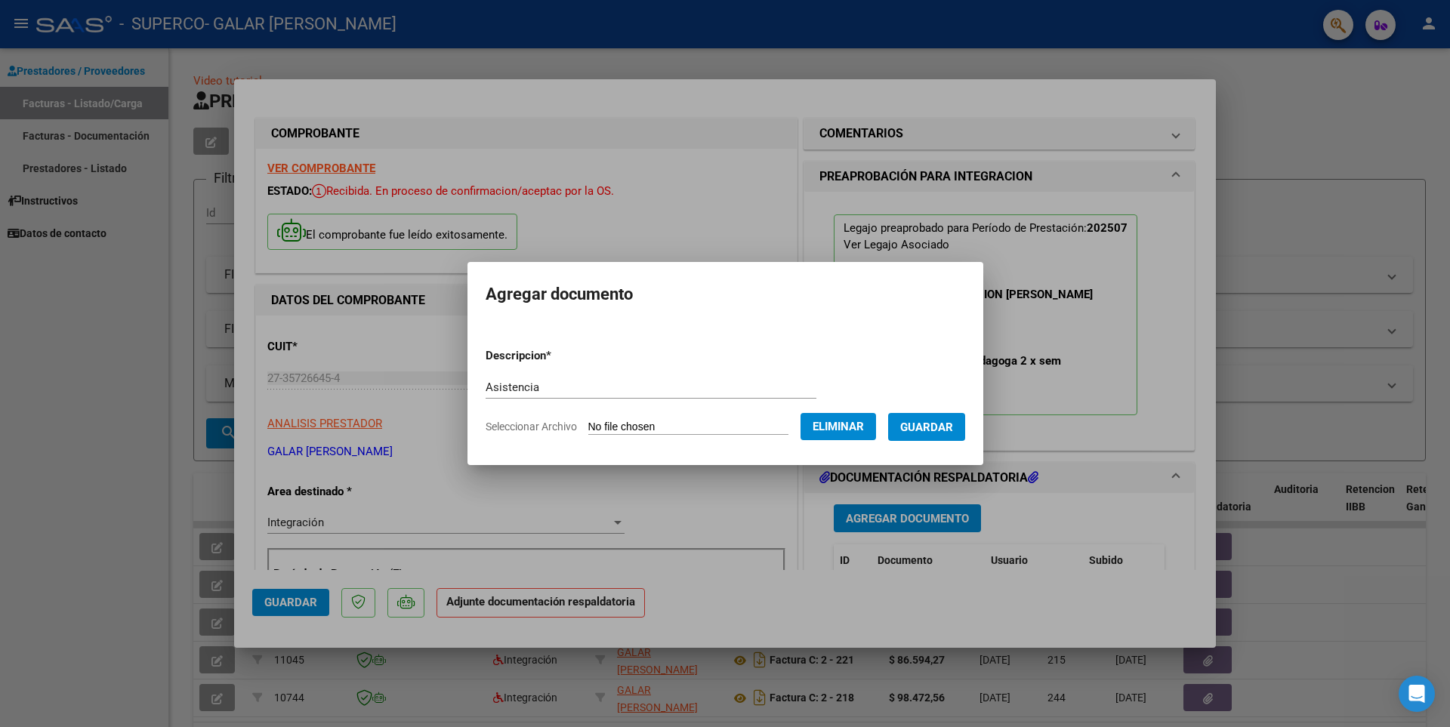
click at [934, 425] on span "Guardar" at bounding box center [926, 428] width 53 height 14
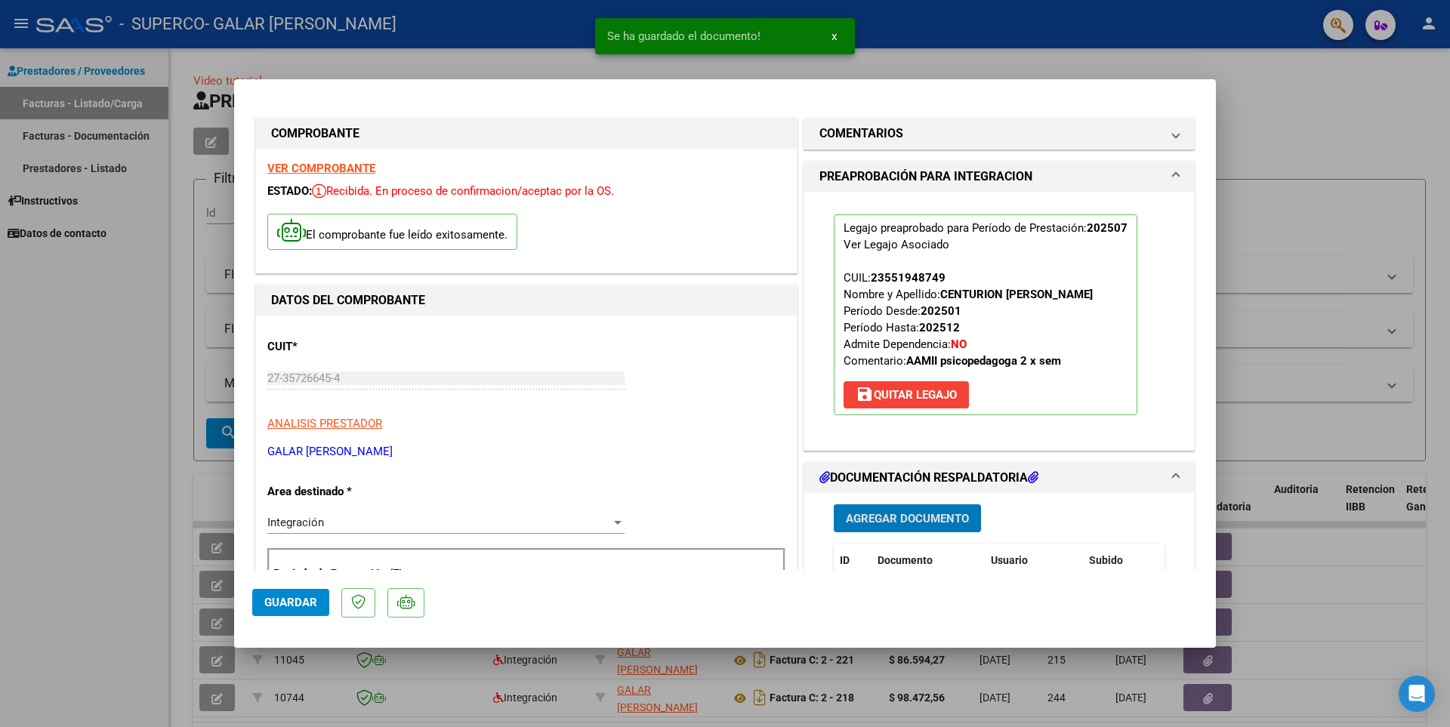
scroll to position [302, 0]
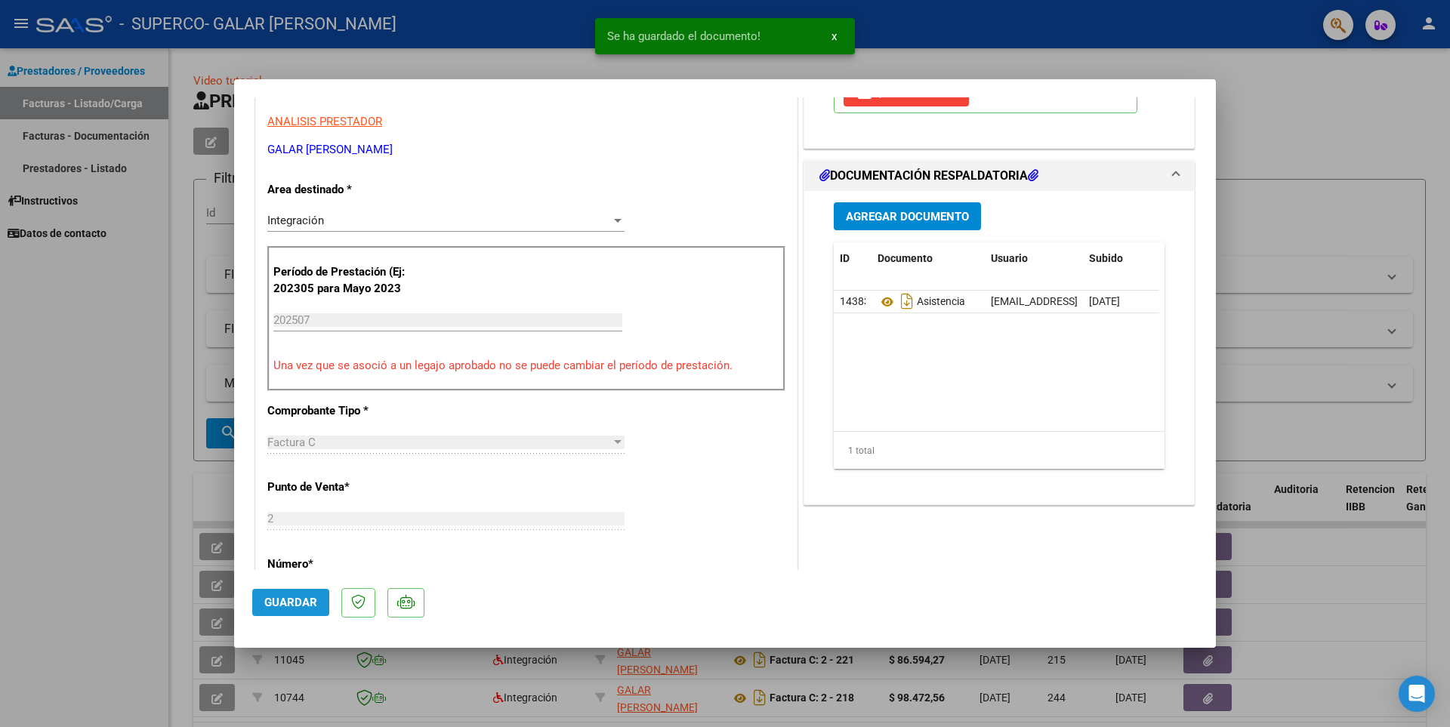
click at [308, 601] on span "Guardar" at bounding box center [290, 603] width 53 height 14
click at [1273, 140] on div at bounding box center [725, 363] width 1450 height 727
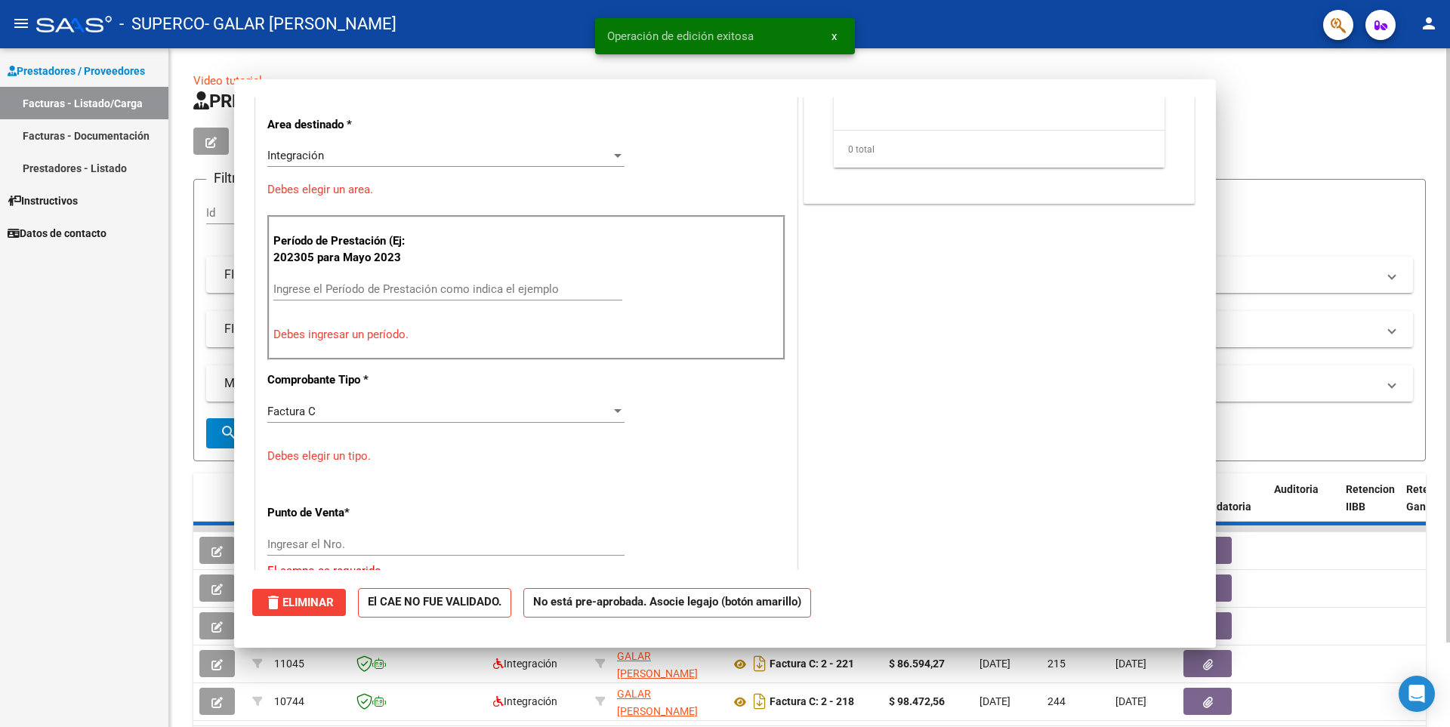
scroll to position [0, 0]
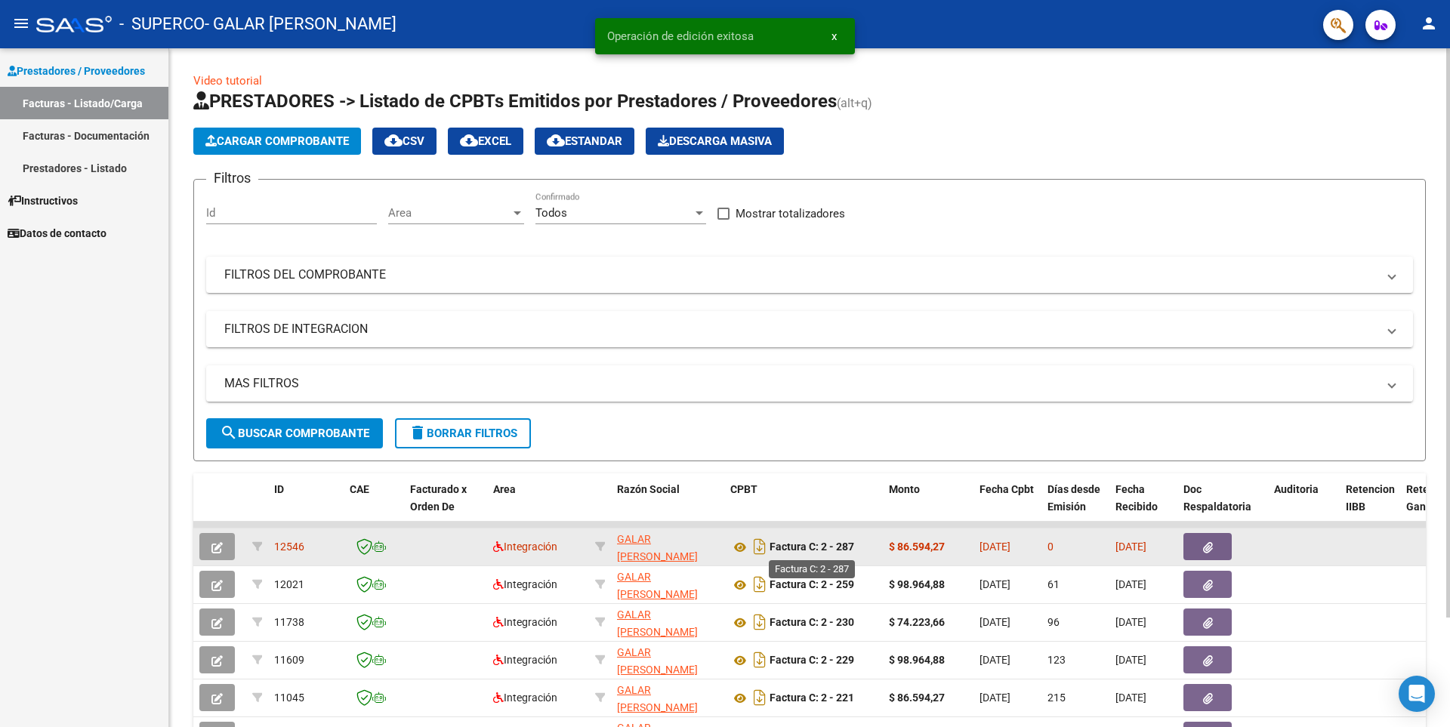
drag, startPoint x: 859, startPoint y: 548, endPoint x: 840, endPoint y: 553, distance: 19.4
click at [840, 553] on div "Factura C: 2 - 287" at bounding box center [803, 547] width 147 height 24
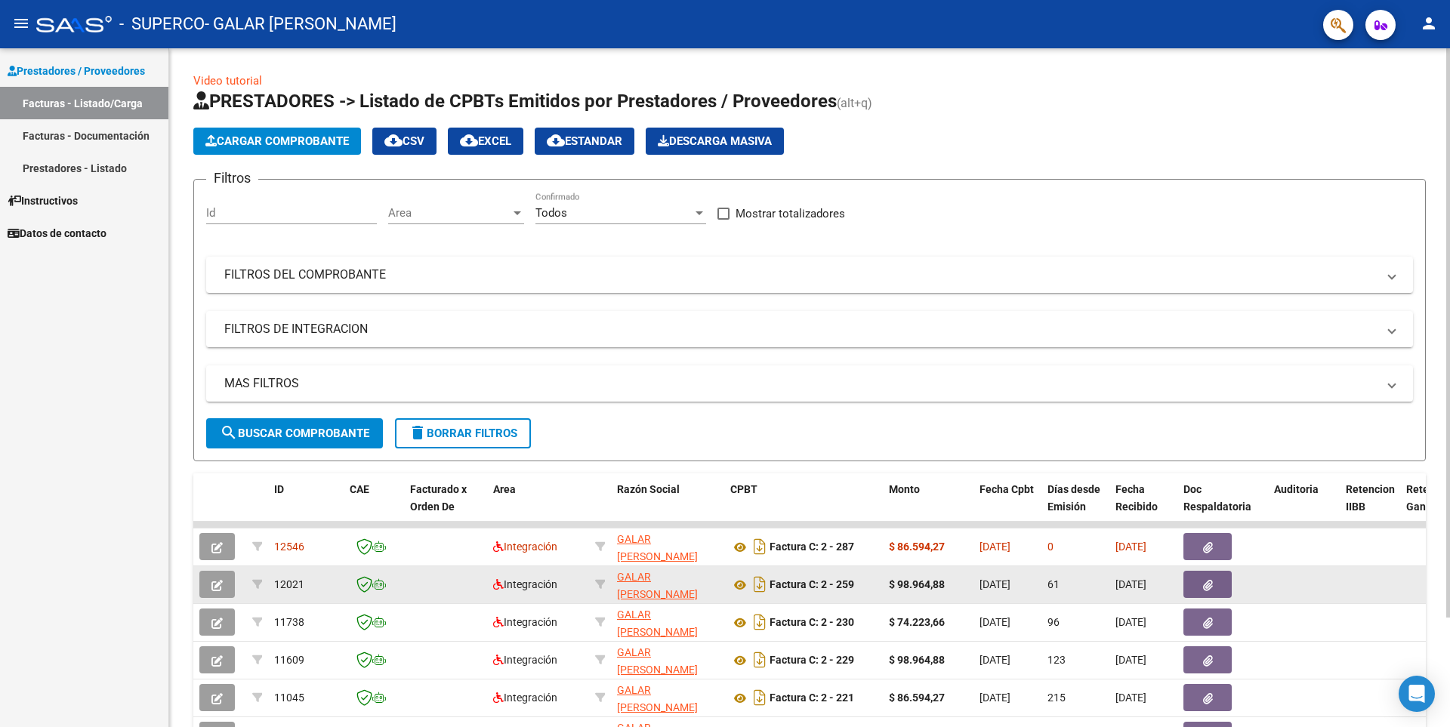
copy strong "287"
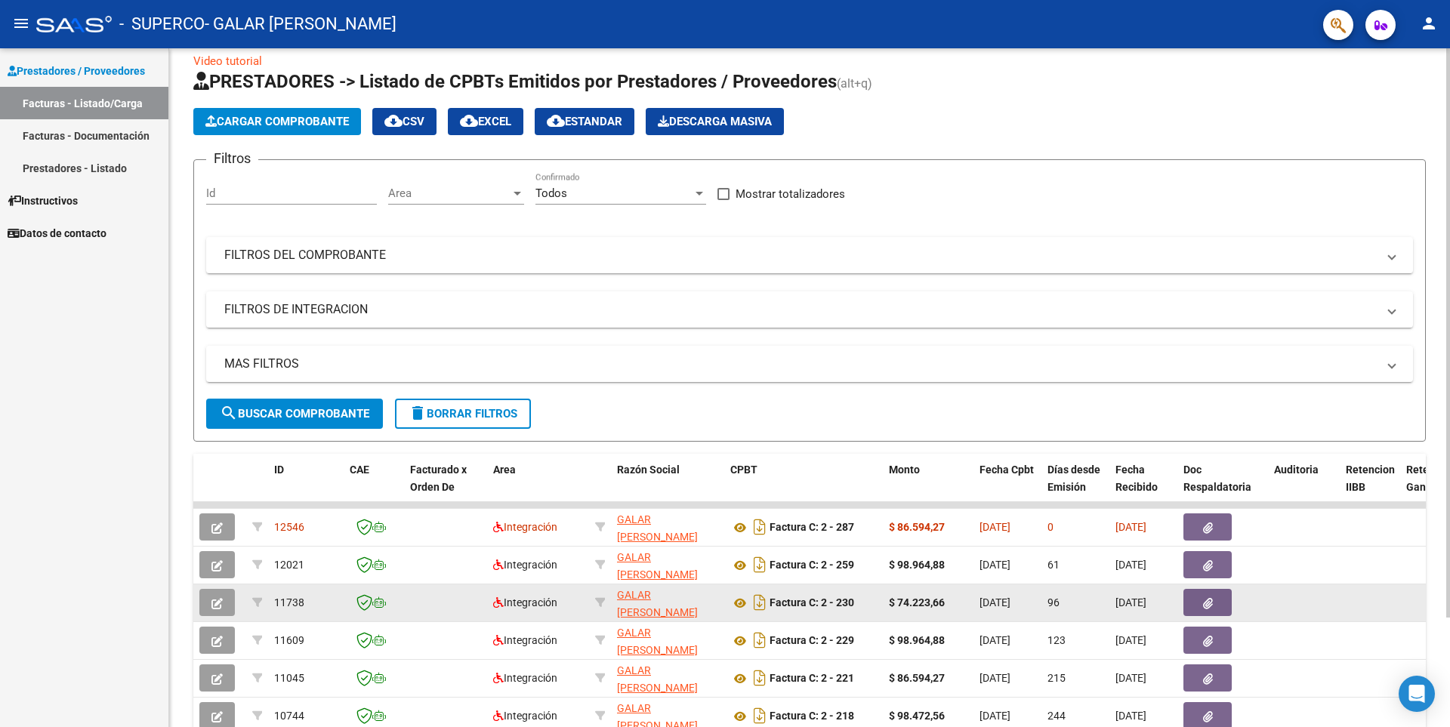
scroll to position [76, 0]
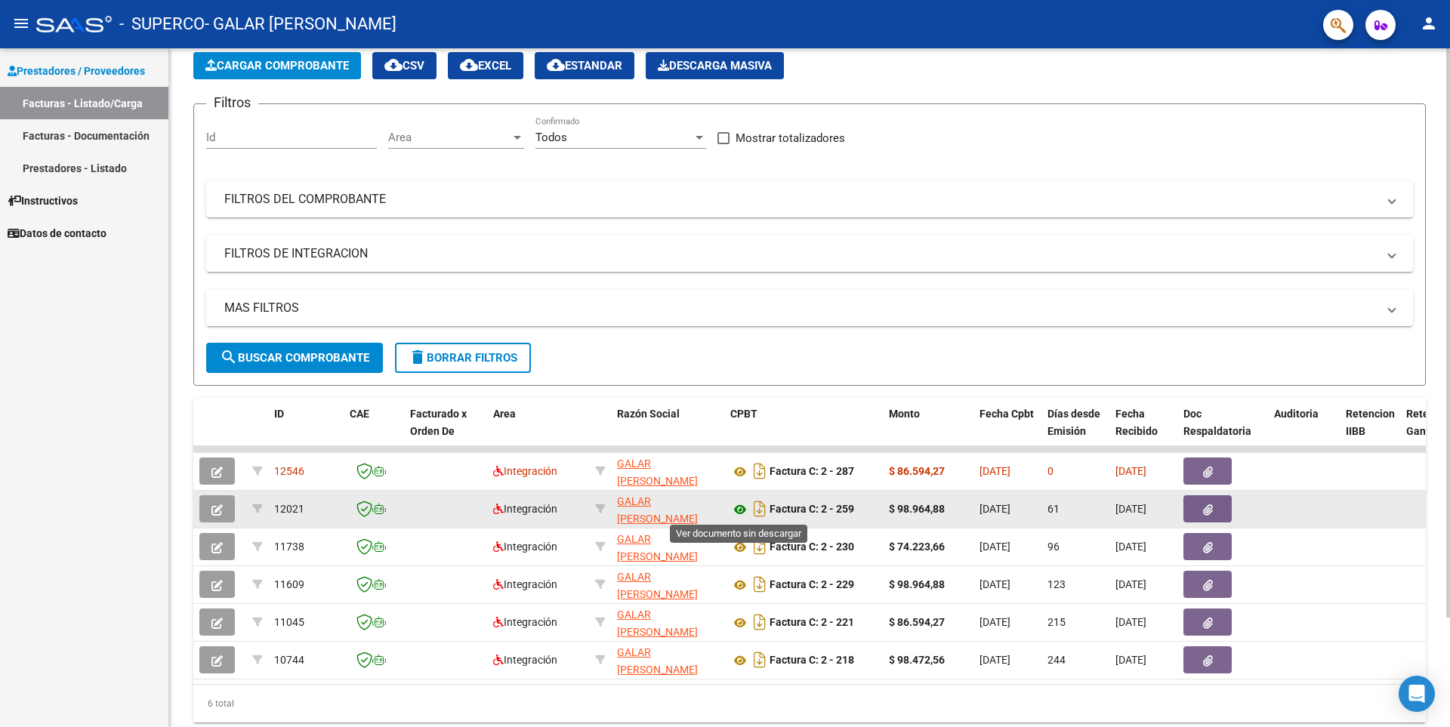
click at [742, 509] on icon at bounding box center [740, 510] width 20 height 18
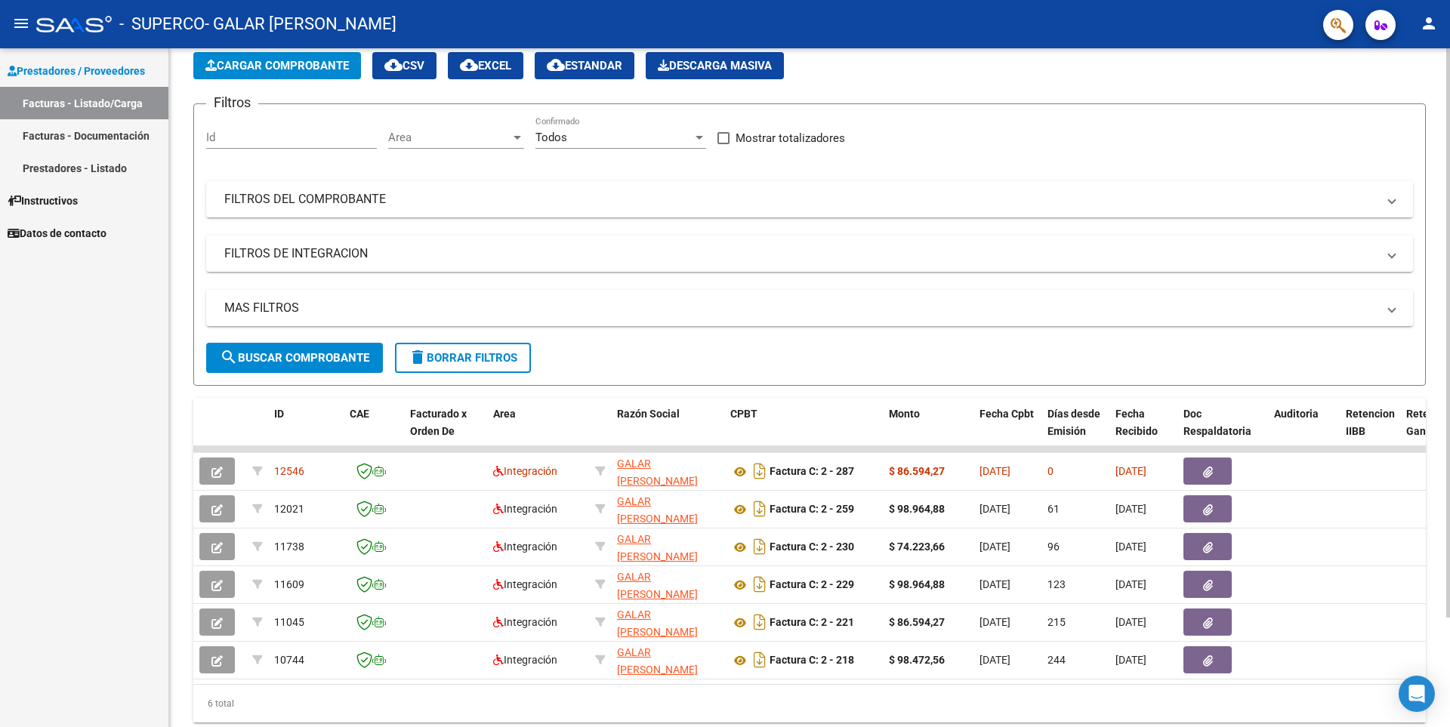
click at [322, 48] on app-list-header "PRESTADORES -> Listado de CPBTs Emitidos por Prestadores / Proveedores (alt+q) …" at bounding box center [809, 200] width 1232 height 372
click at [320, 58] on button "Cargar Comprobante" at bounding box center [277, 65] width 168 height 27
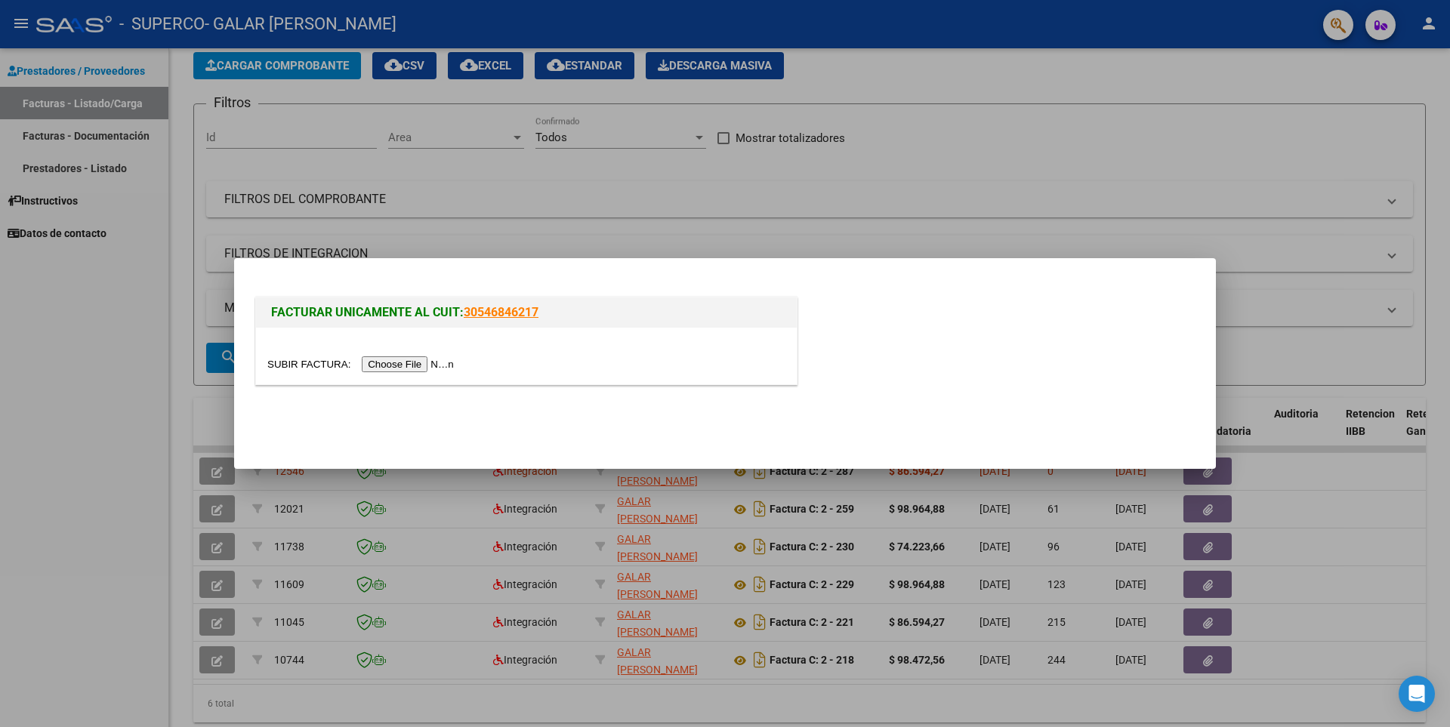
click at [414, 375] on div at bounding box center [526, 356] width 541 height 57
click at [411, 369] on input "file" at bounding box center [362, 364] width 191 height 16
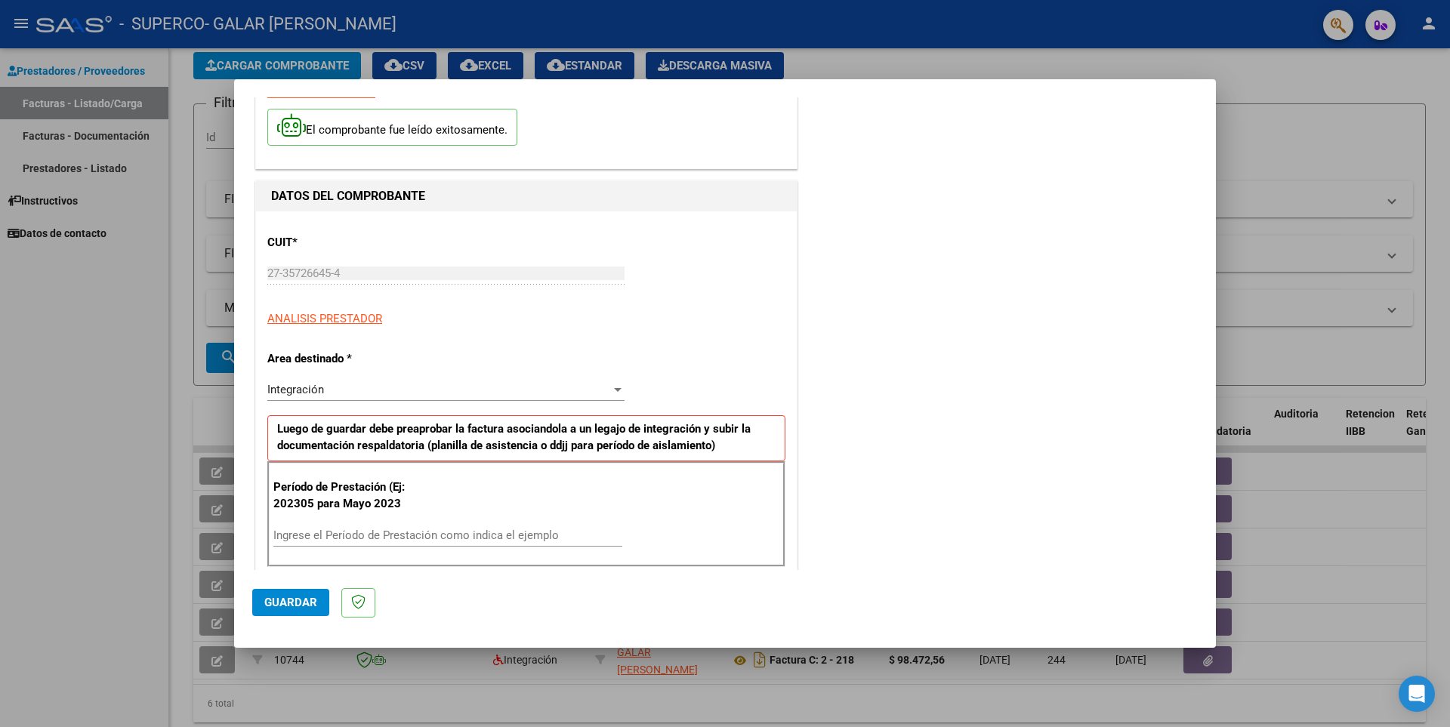
scroll to position [227, 0]
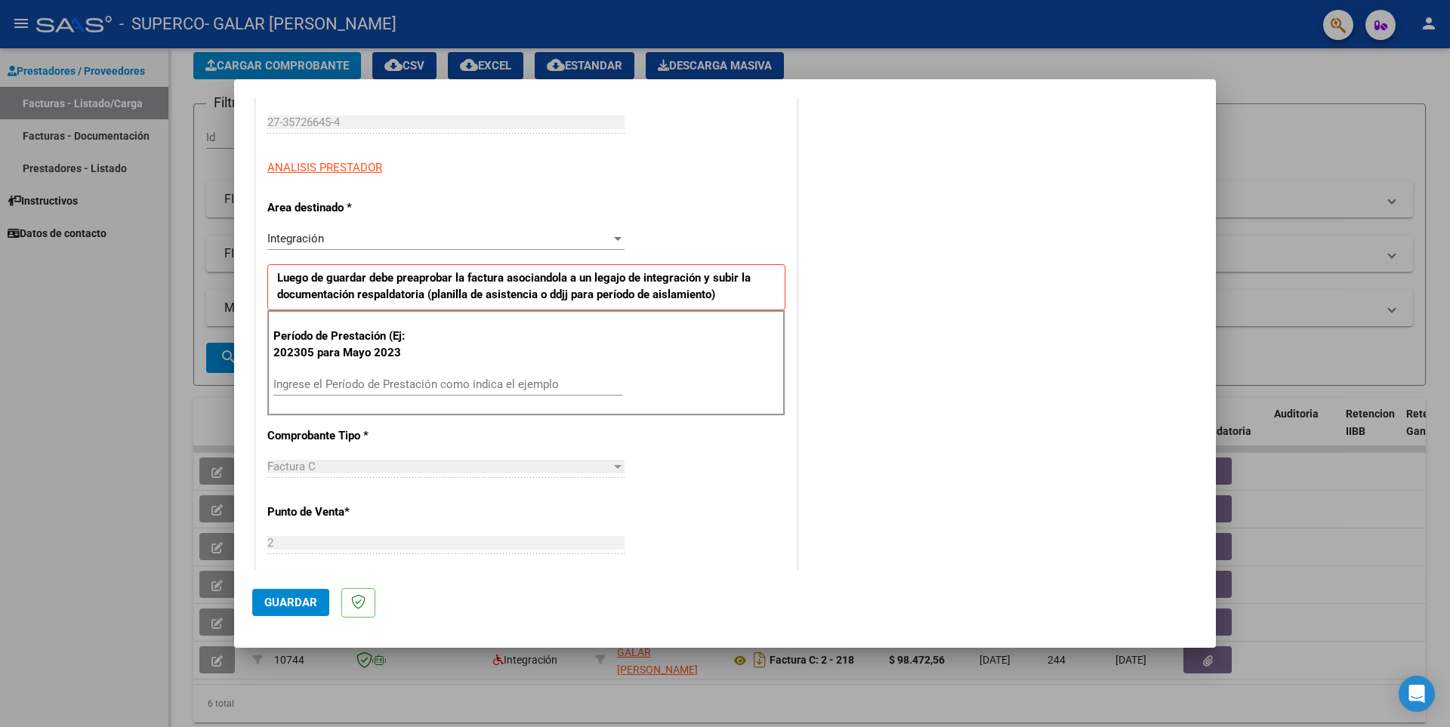
click at [397, 385] on input "Ingrese el Período de Prestación como indica el ejemplo" at bounding box center [447, 385] width 349 height 14
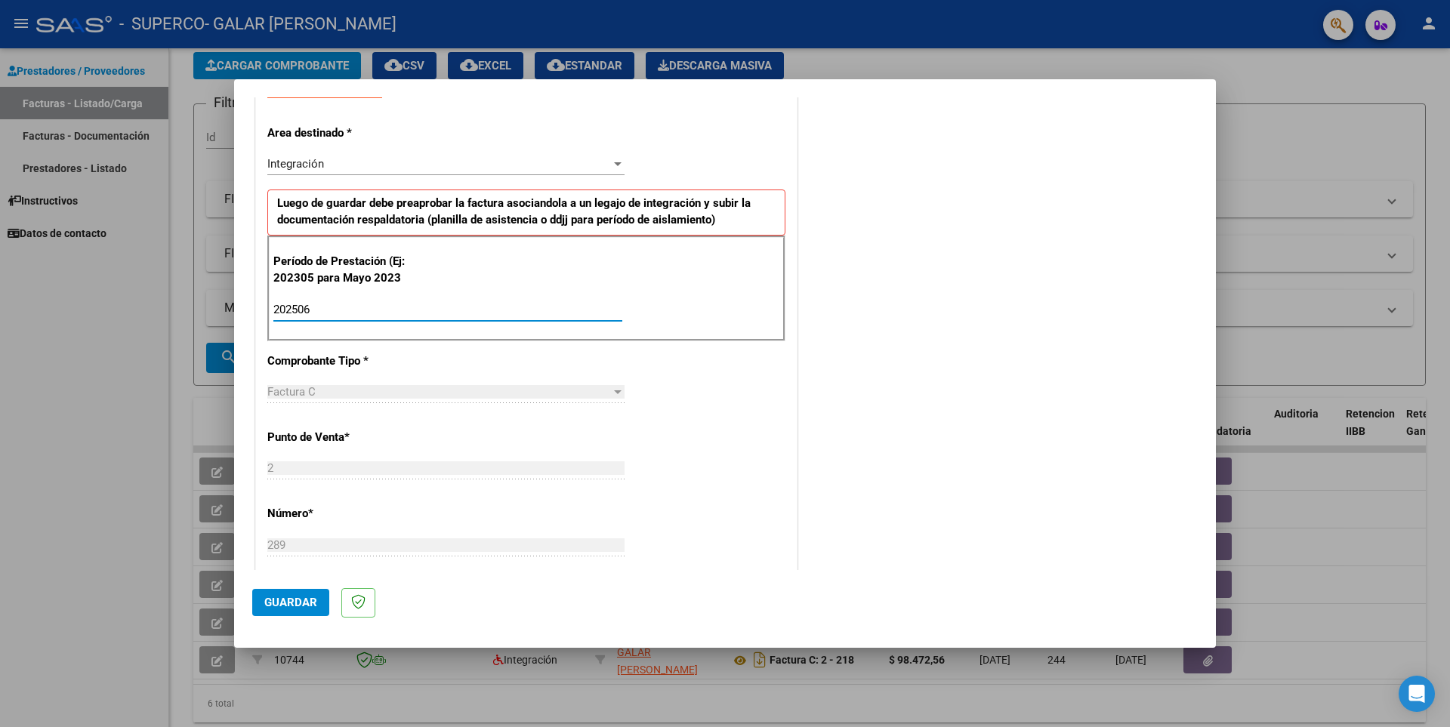
scroll to position [302, 0]
type input "202506"
click at [298, 593] on button "Guardar" at bounding box center [290, 602] width 77 height 27
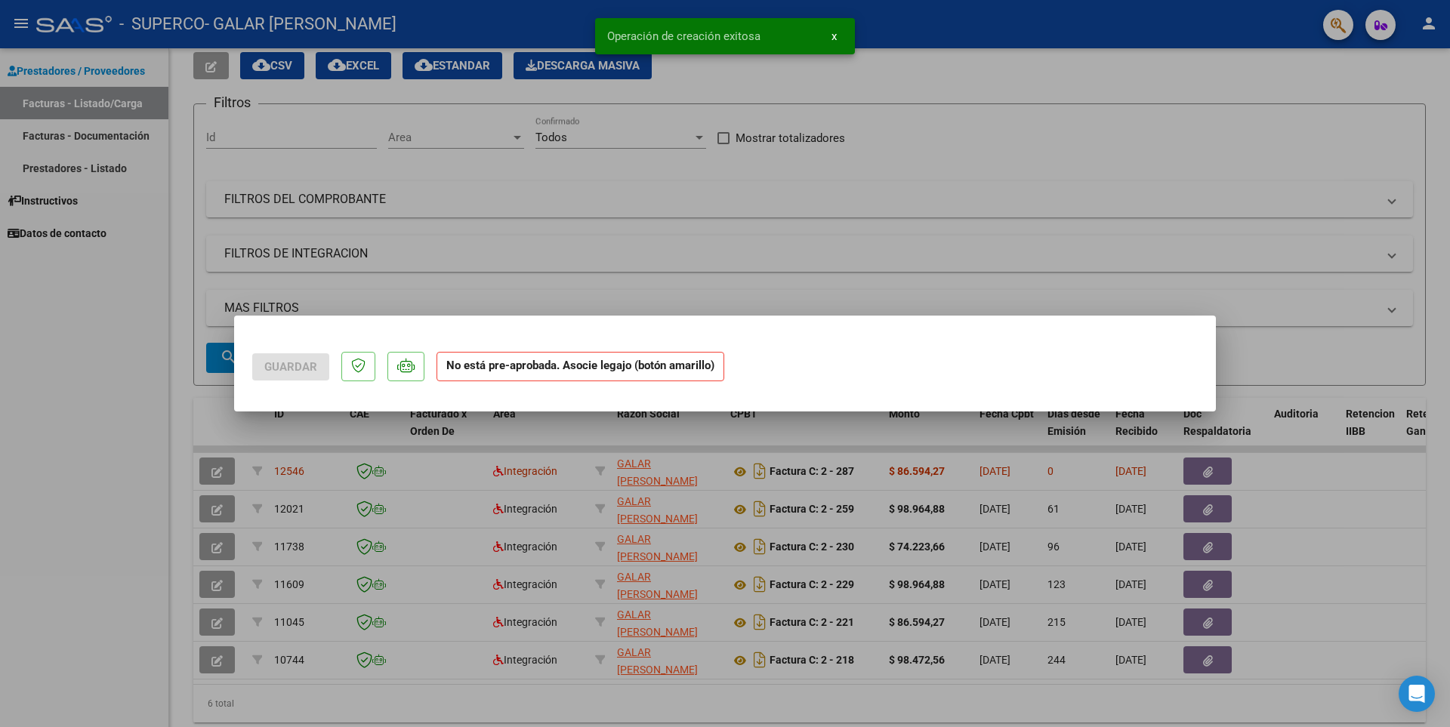
scroll to position [0, 0]
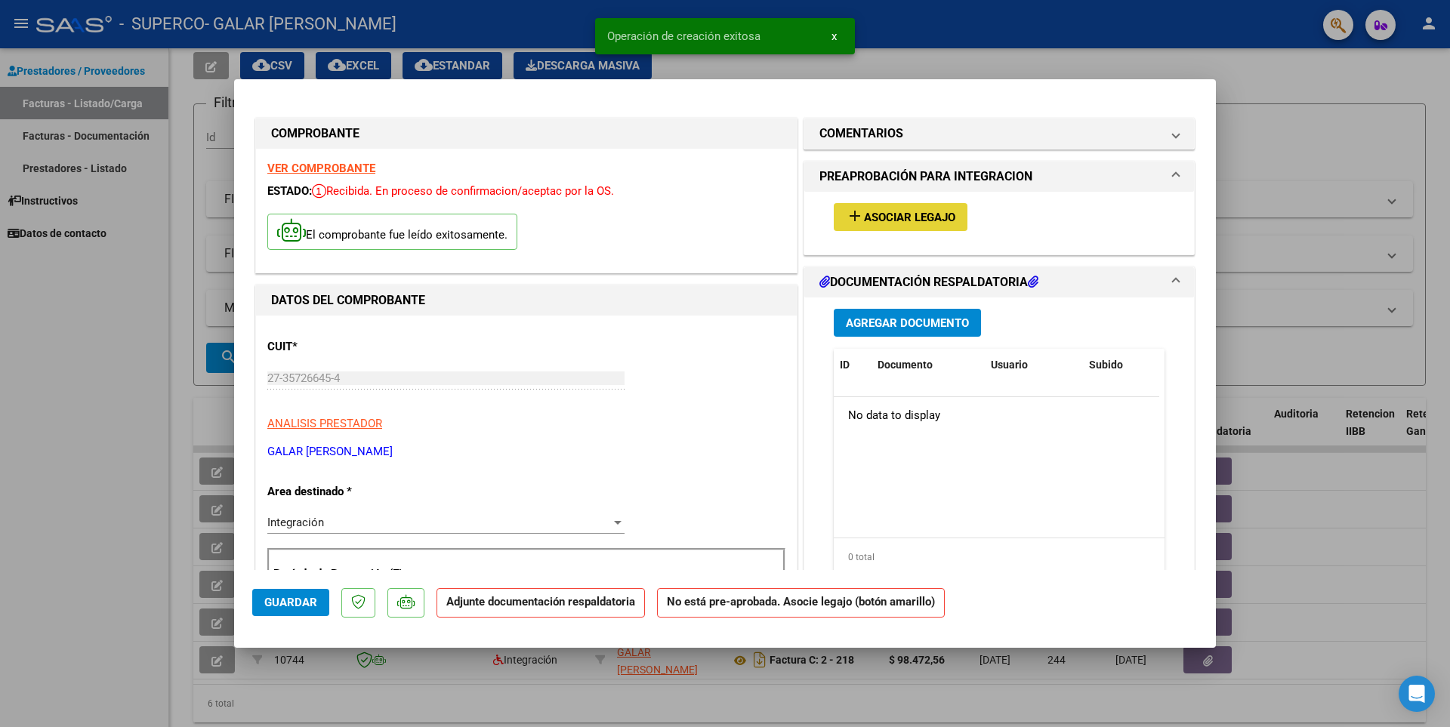
click at [890, 219] on span "Asociar Legajo" at bounding box center [909, 218] width 91 height 14
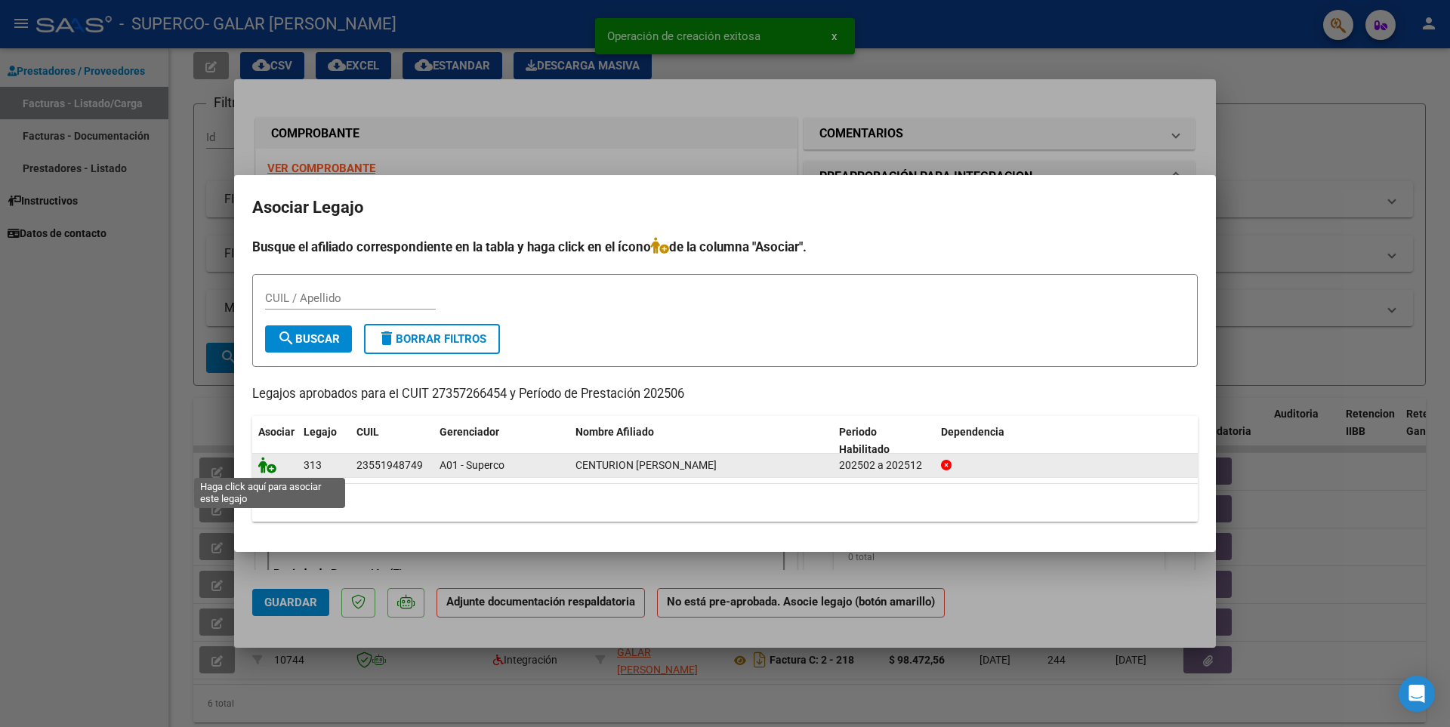
click at [273, 466] on icon at bounding box center [267, 465] width 18 height 17
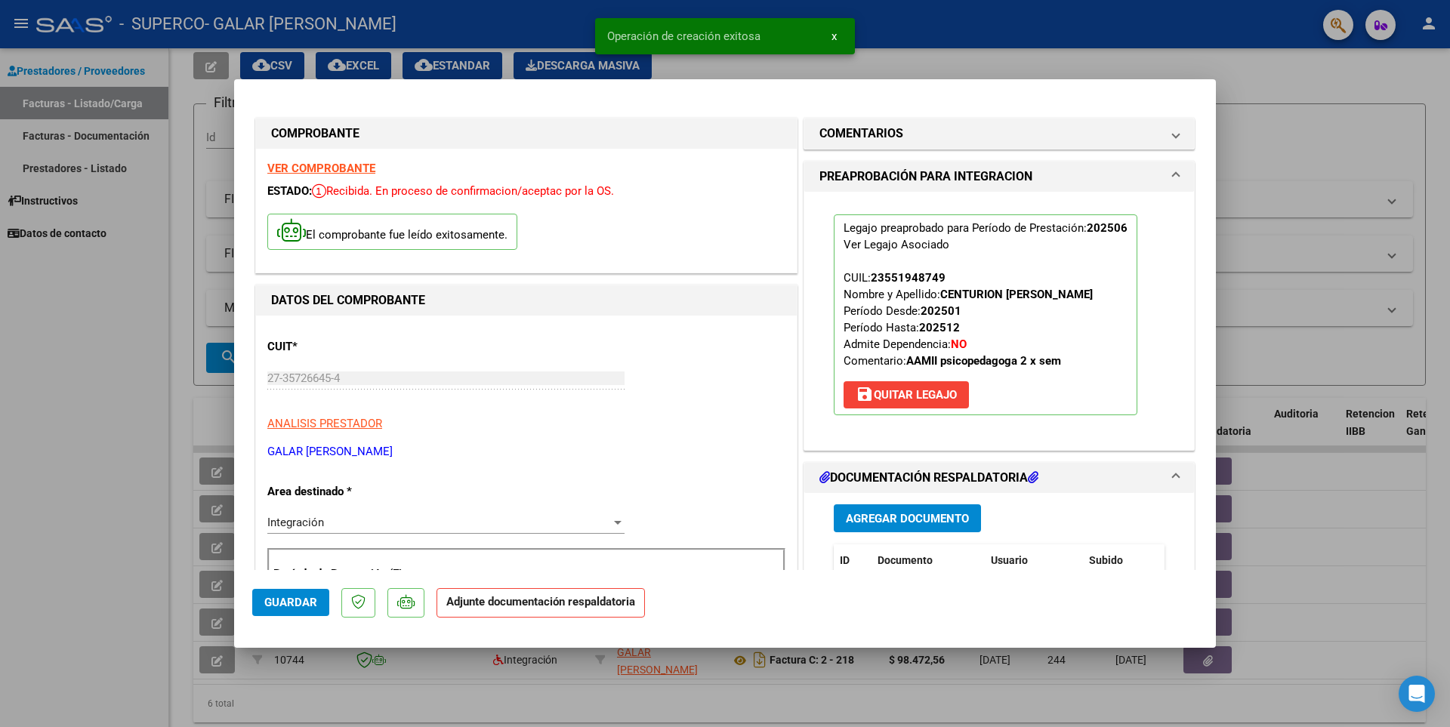
click at [899, 536] on div "Agregar Documento ID Documento Usuario Subido Acción No data to display 0 total…" at bounding box center [998, 643] width 353 height 301
click at [892, 525] on span "Agregar Documento" at bounding box center [907, 519] width 123 height 14
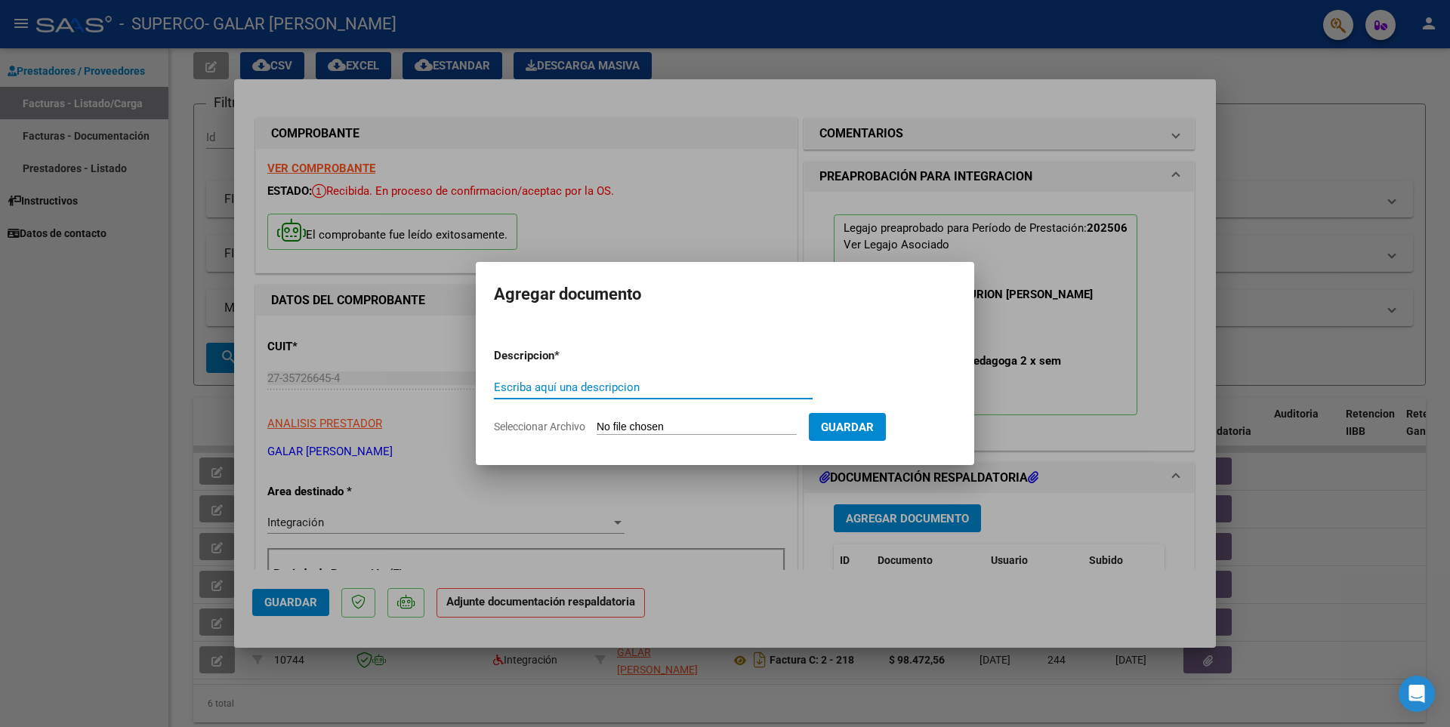
click at [611, 391] on input "Escriba aquí una descripcion" at bounding box center [653, 388] width 319 height 14
type input "Asistencia"
click at [625, 421] on input "Seleccionar Archivo" at bounding box center [697, 428] width 200 height 14
type input "C:\fakepath\centu Junio.pdf"
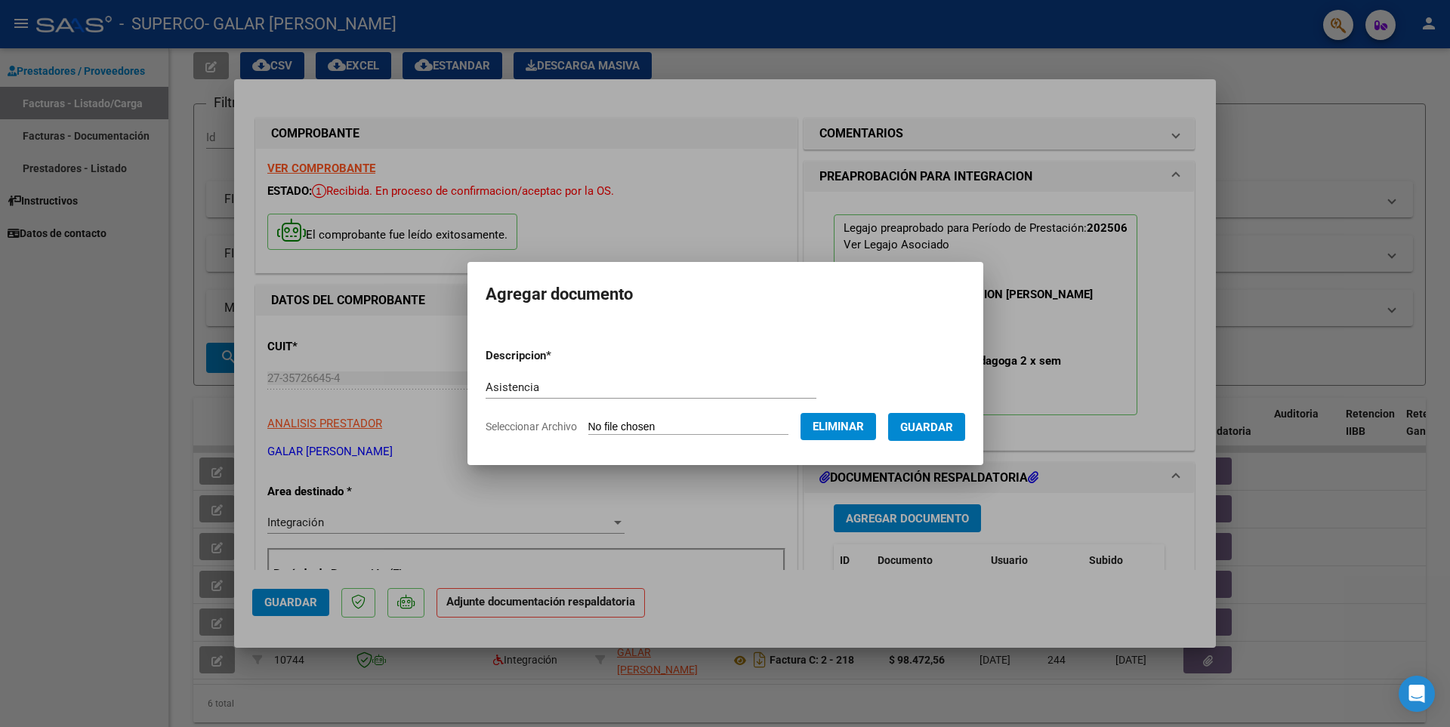
click at [940, 428] on span "Guardar" at bounding box center [926, 428] width 53 height 14
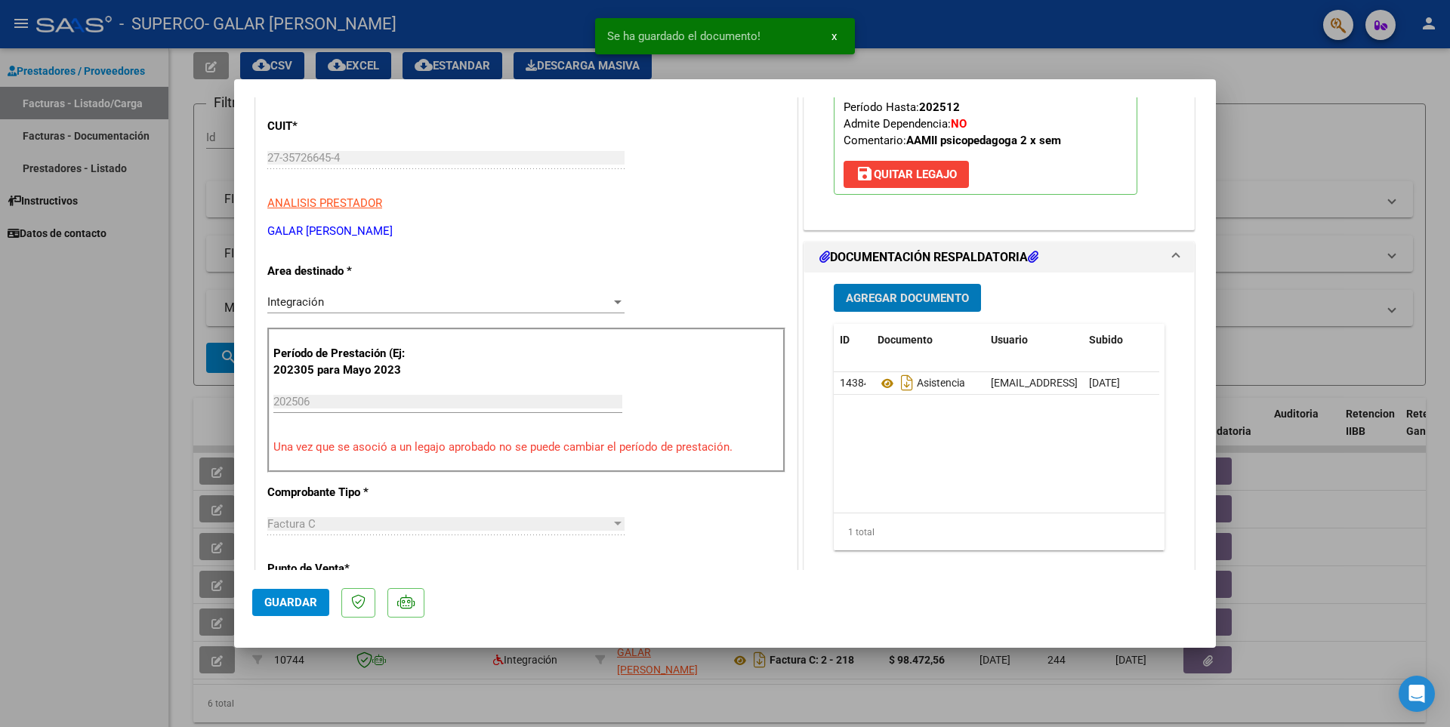
scroll to position [453, 0]
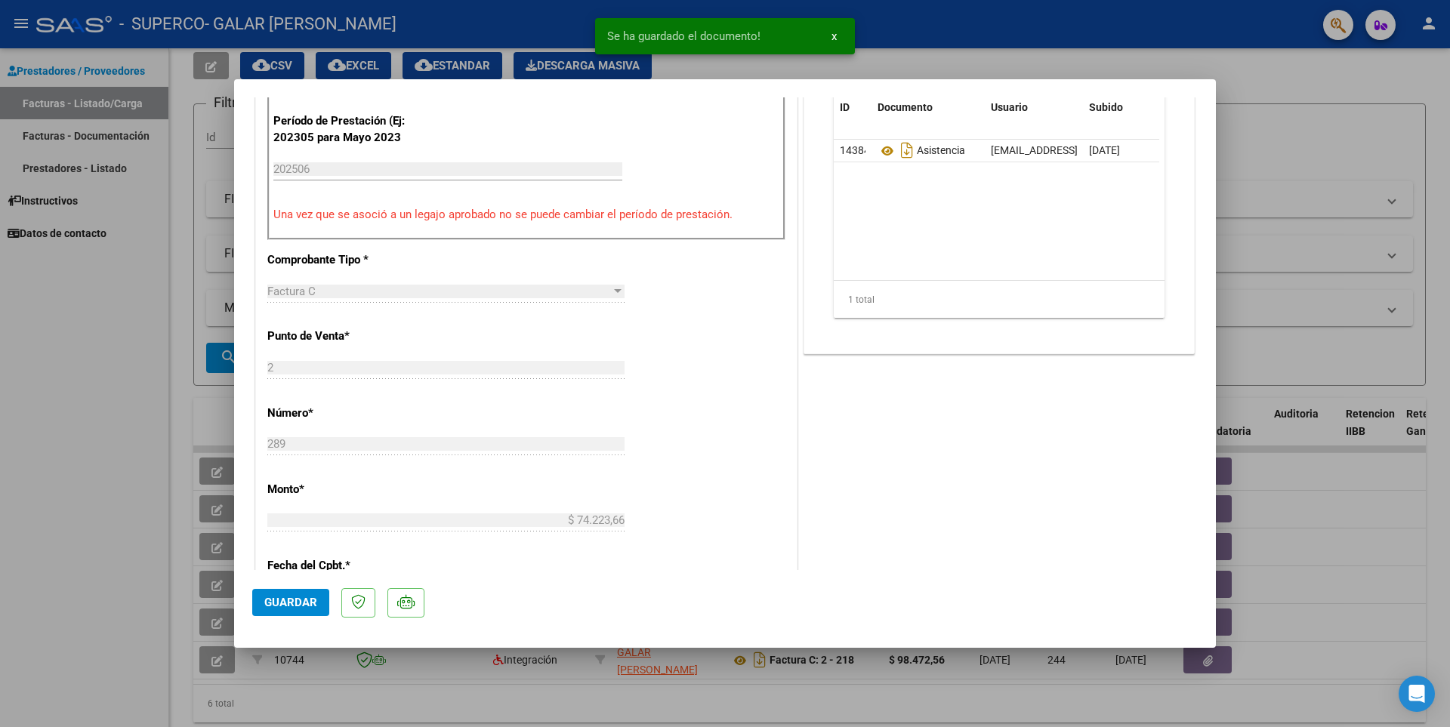
click at [283, 608] on span "Guardar" at bounding box center [290, 603] width 53 height 14
